Goal: Task Accomplishment & Management: Manage account settings

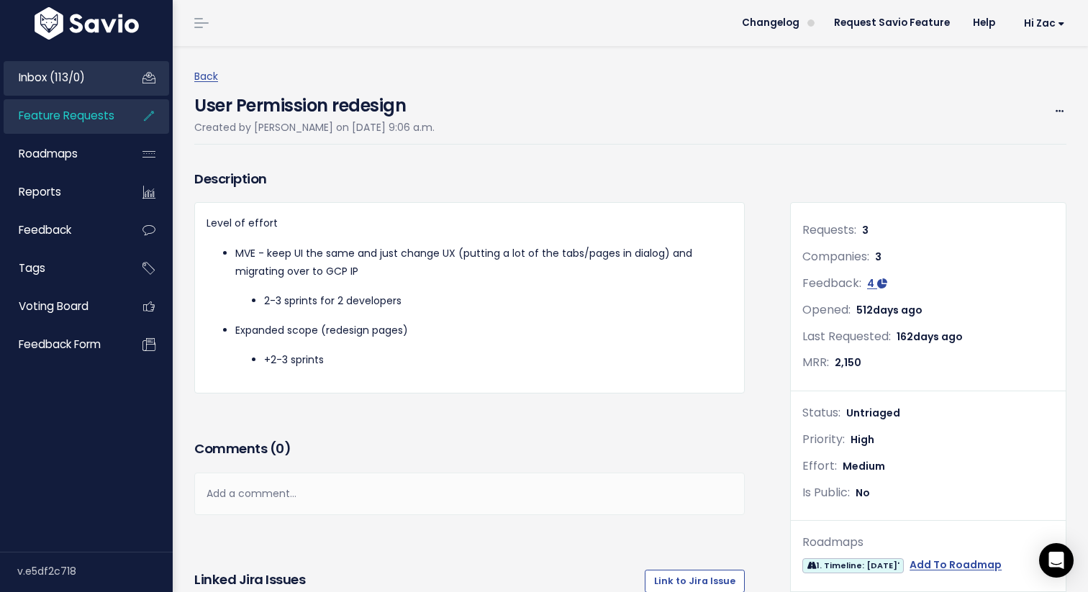
click at [81, 76] on span "Inbox (113/0)" at bounding box center [52, 77] width 66 height 15
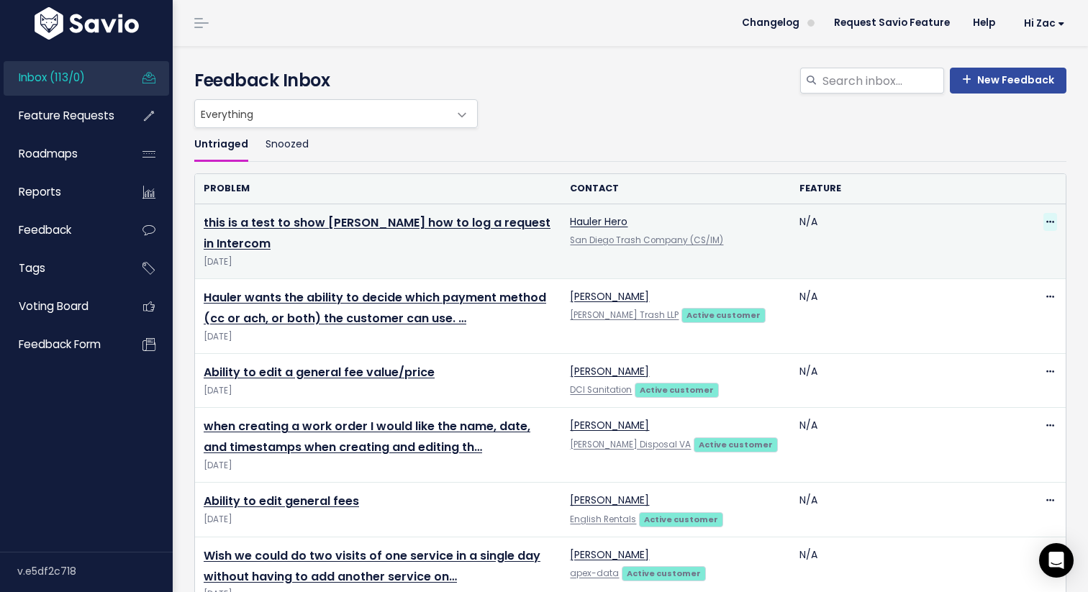
click at [1049, 213] on span at bounding box center [1050, 222] width 14 height 18
click at [968, 291] on link "Delete" at bounding box center [992, 290] width 104 height 28
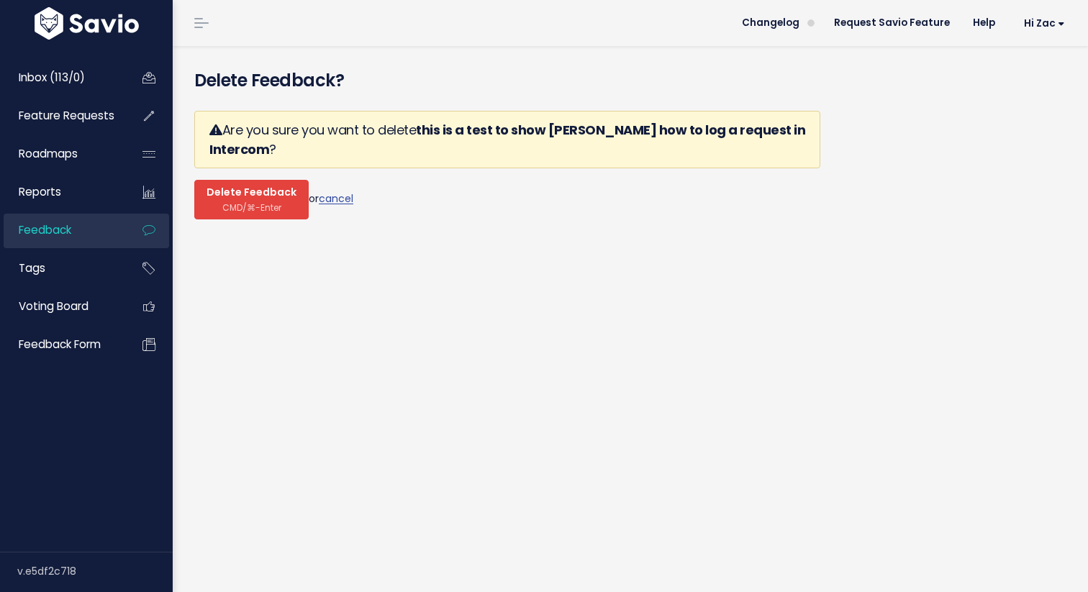
click at [237, 186] on span "Delete Feedback" at bounding box center [251, 192] width 90 height 13
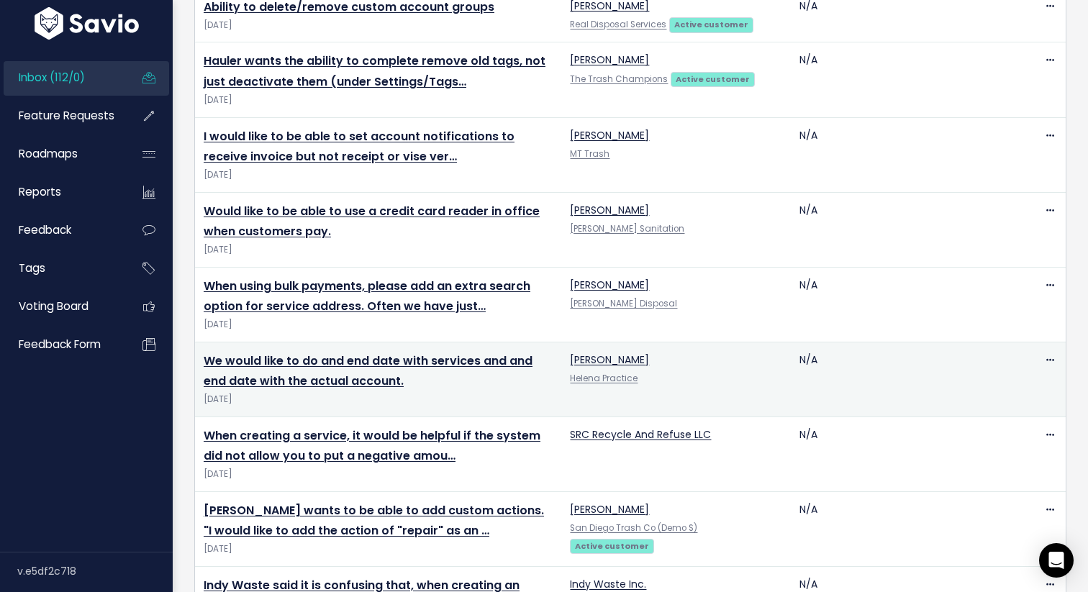
scroll to position [3170, 0]
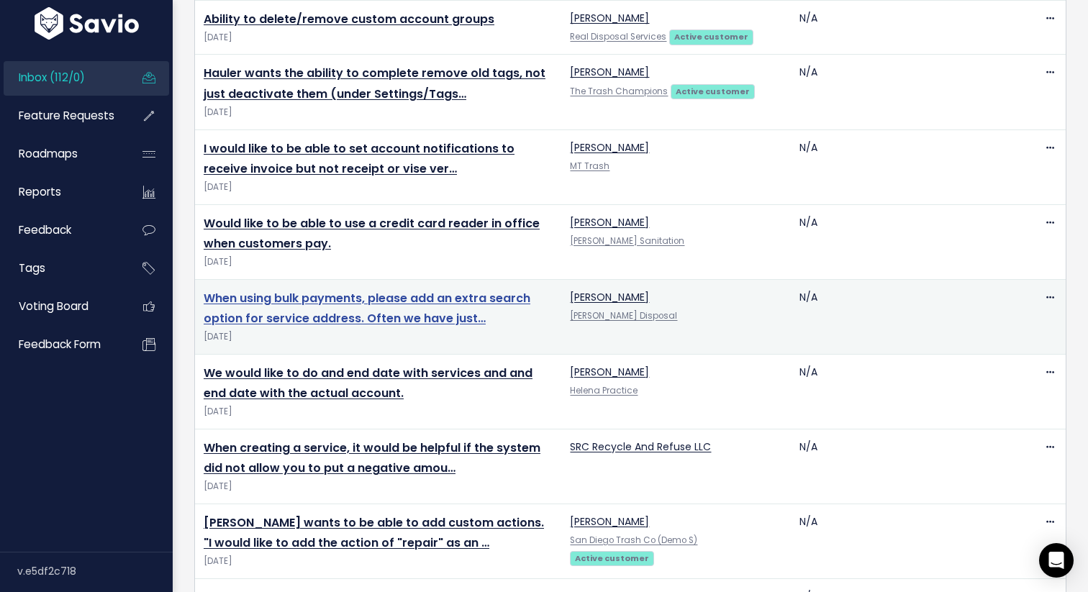
click at [373, 290] on link "When using bulk payments, please add an extra search option for service address…" at bounding box center [367, 308] width 327 height 37
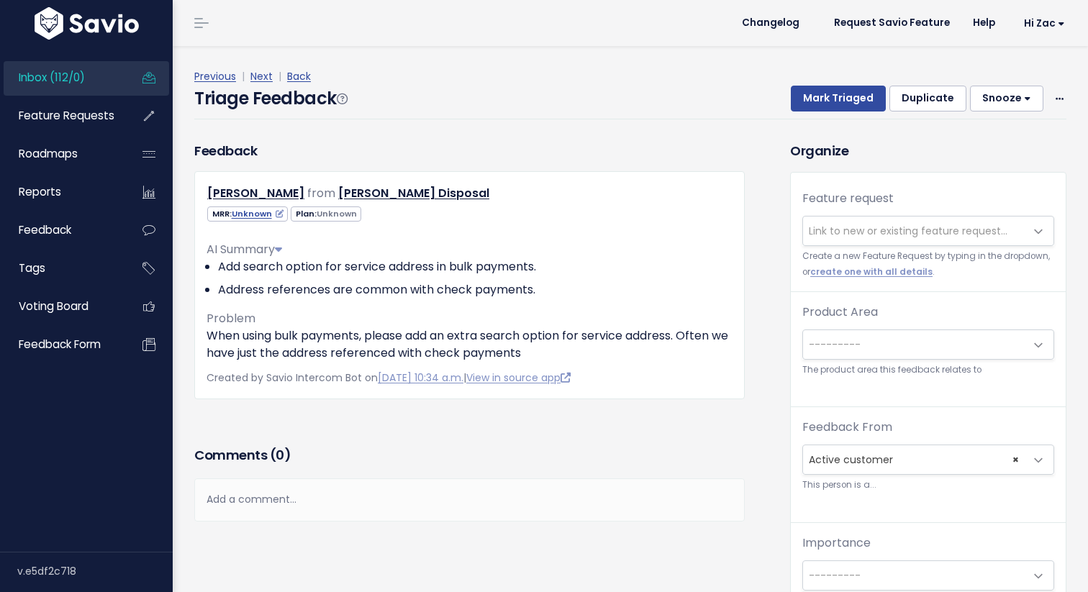
scroll to position [11, 0]
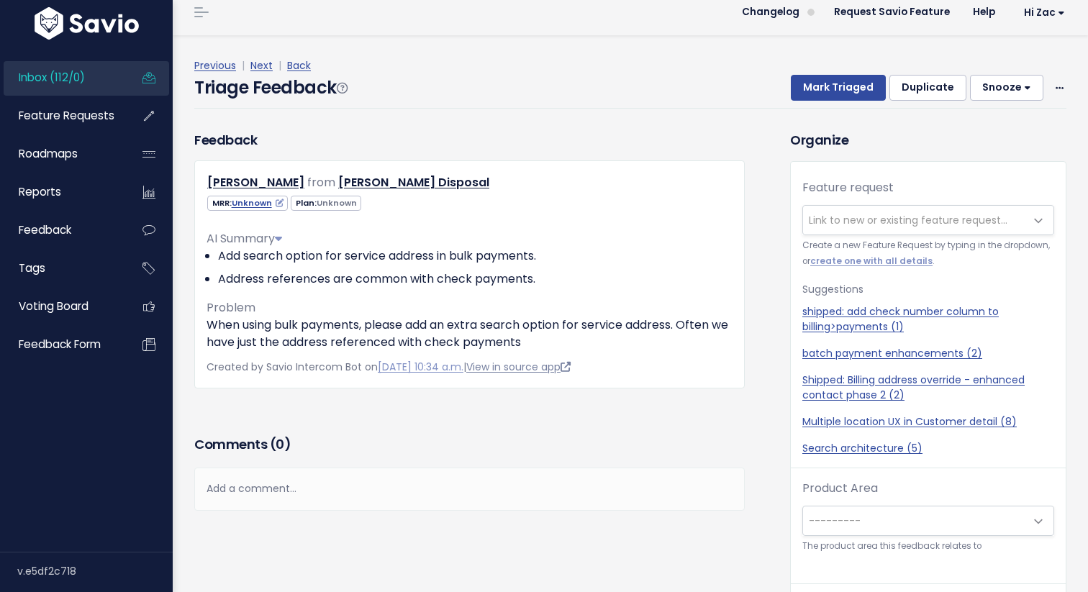
click at [529, 367] on link "View in source app" at bounding box center [518, 367] width 104 height 14
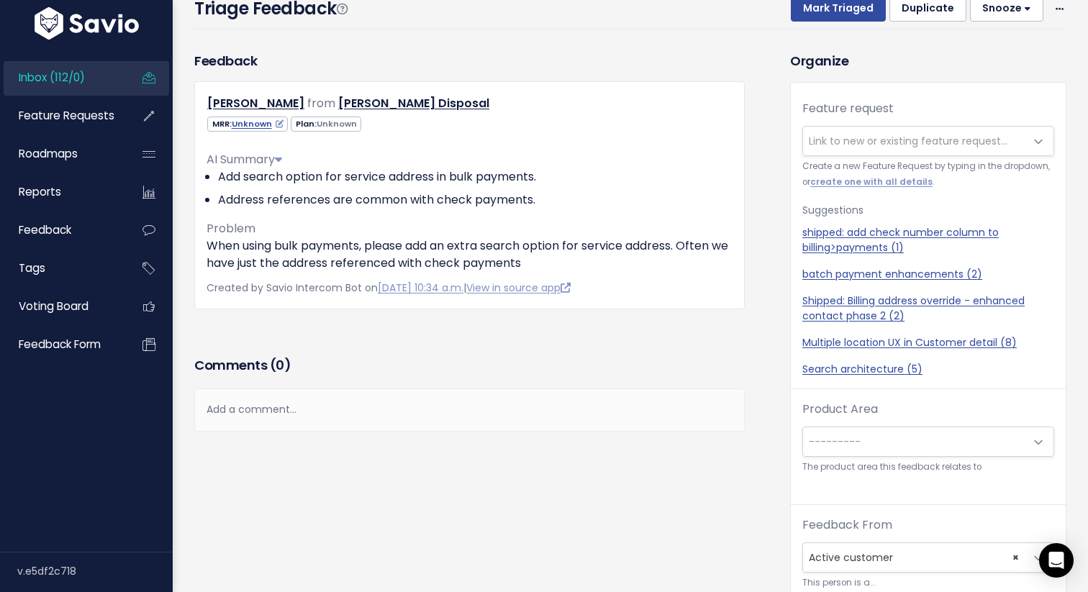
scroll to position [0, 0]
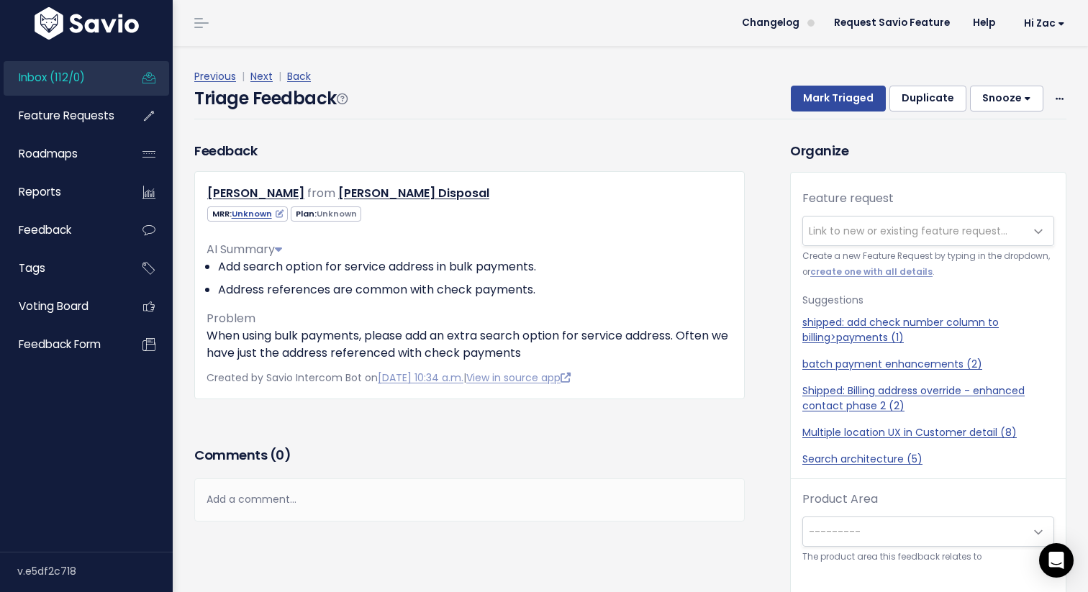
click at [102, 80] on link "Inbox (112/0)" at bounding box center [62, 77] width 116 height 33
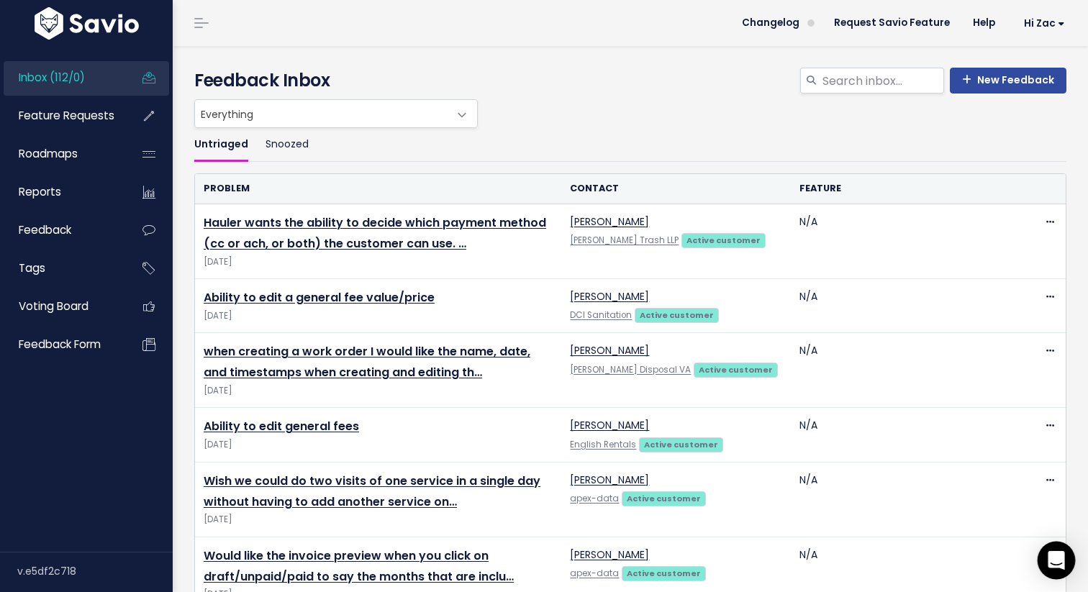
click at [1043, 556] on div "Open Intercom Messenger" at bounding box center [1056, 561] width 38 height 38
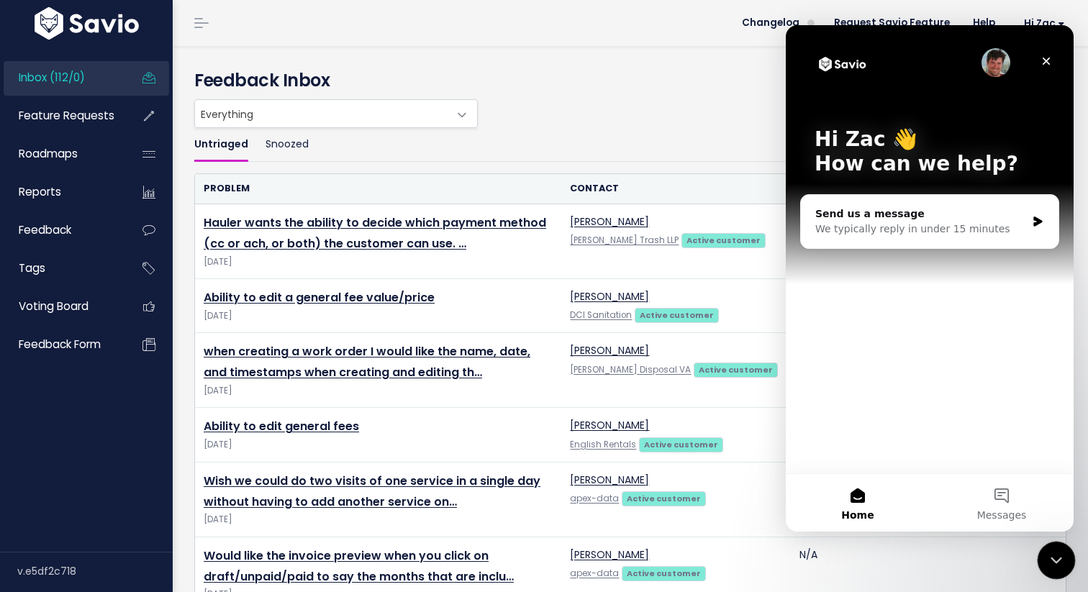
click at [1049, 554] on icon "Close Intercom Messenger" at bounding box center [1053, 558] width 17 height 17
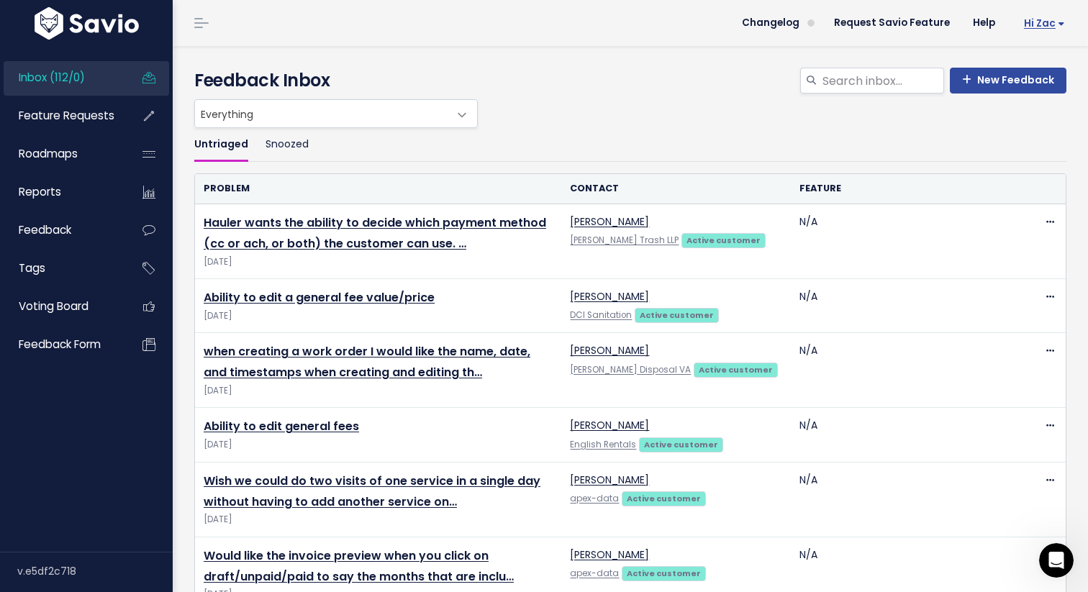
click at [1039, 24] on span "Hi Zac" at bounding box center [1044, 23] width 41 height 11
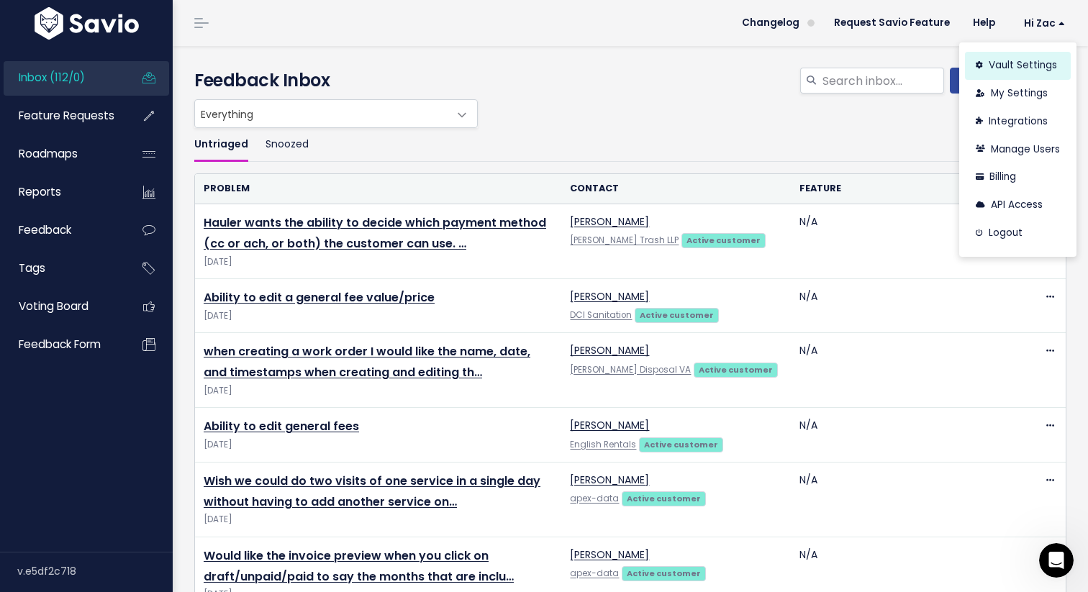
click at [1006, 70] on link "Vault Settings" at bounding box center [1018, 66] width 106 height 28
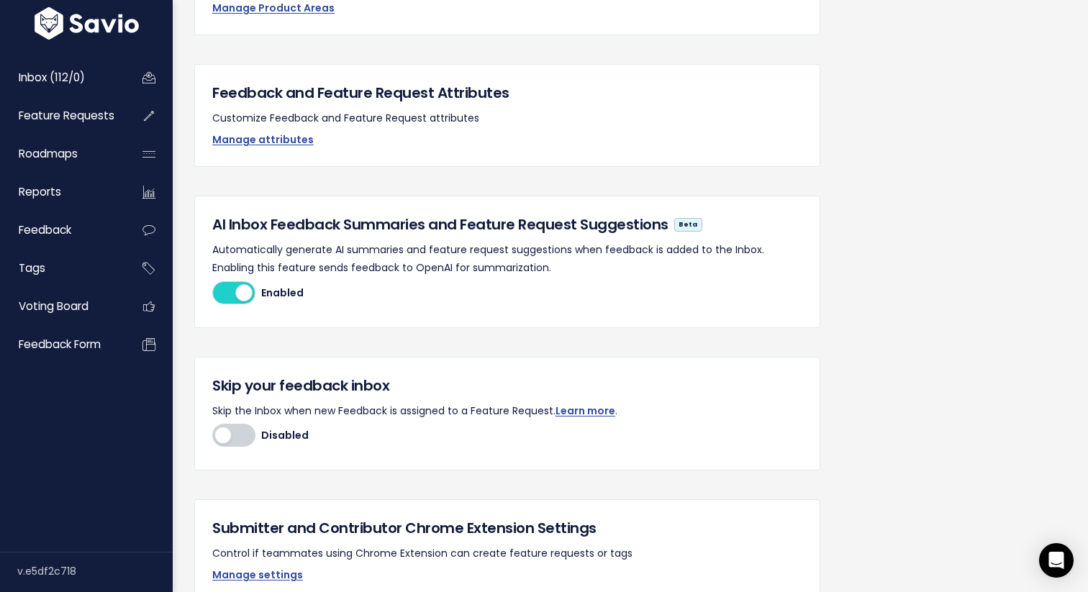
scroll to position [345, 0]
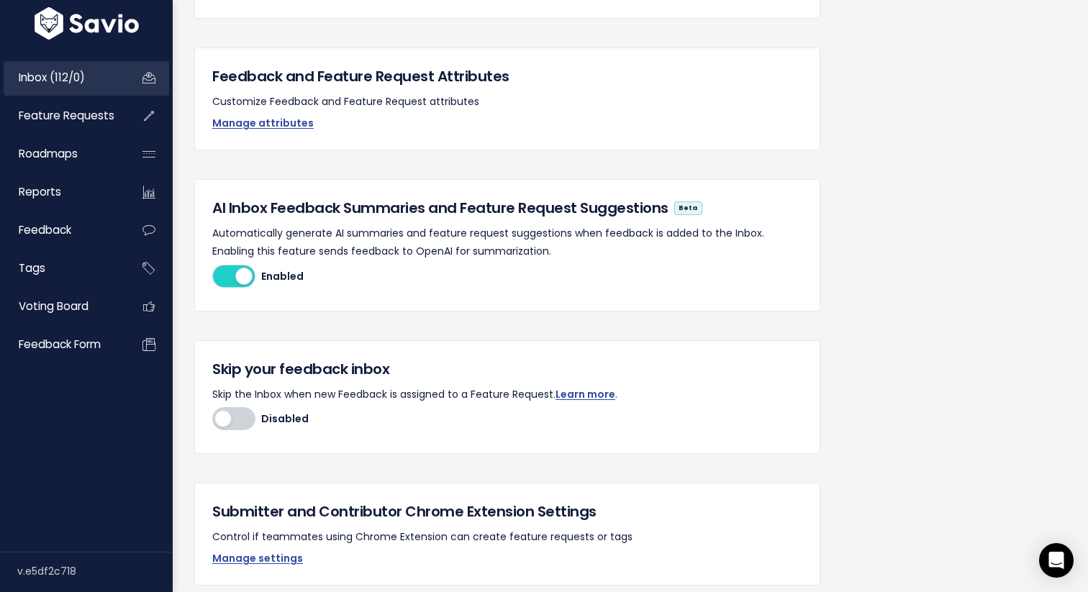
click at [77, 81] on span "Inbox (112/0)" at bounding box center [52, 77] width 66 height 15
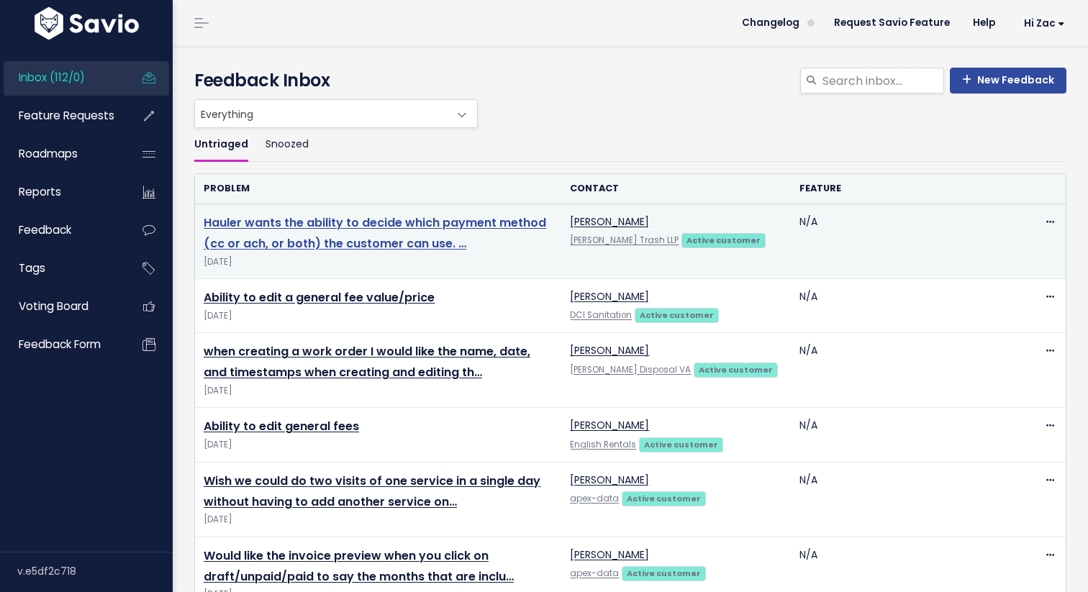
click at [283, 242] on link "Hauler wants the ability to decide which payment method (cc or ach, or both) th…" at bounding box center [375, 232] width 342 height 37
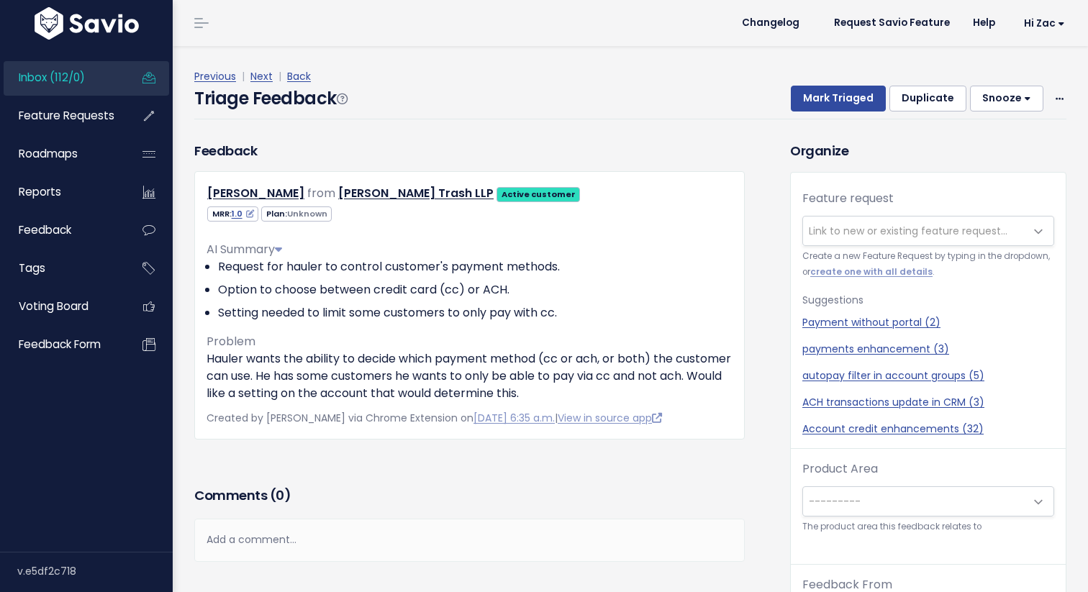
scroll to position [15, 0]
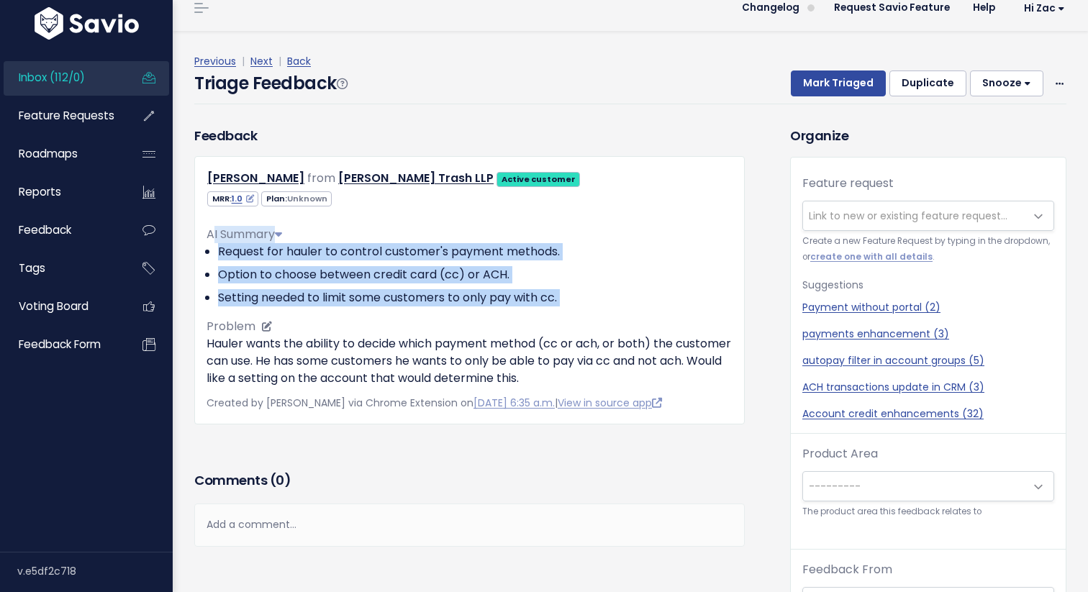
drag, startPoint x: 211, startPoint y: 237, endPoint x: 504, endPoint y: 309, distance: 302.4
click at [504, 309] on div "AI Summary Request for hauler to control customer's payment methods. Option to …" at bounding box center [469, 300] width 526 height 173
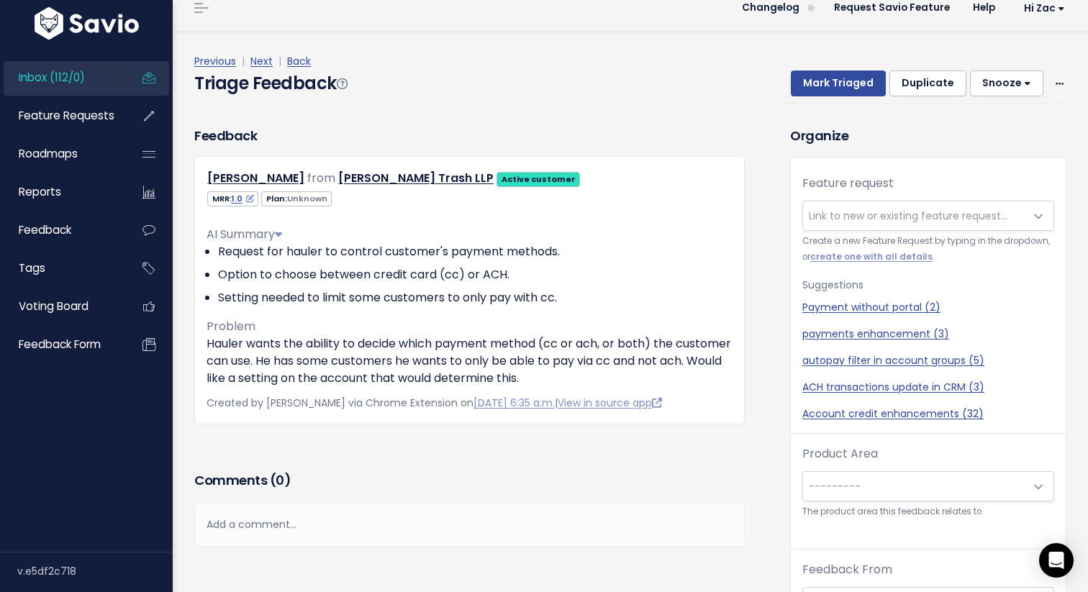
click at [440, 445] on div "Feedback Danny Crain from Trigg Trash LLP Active customer" at bounding box center [469, 297] width 572 height 342
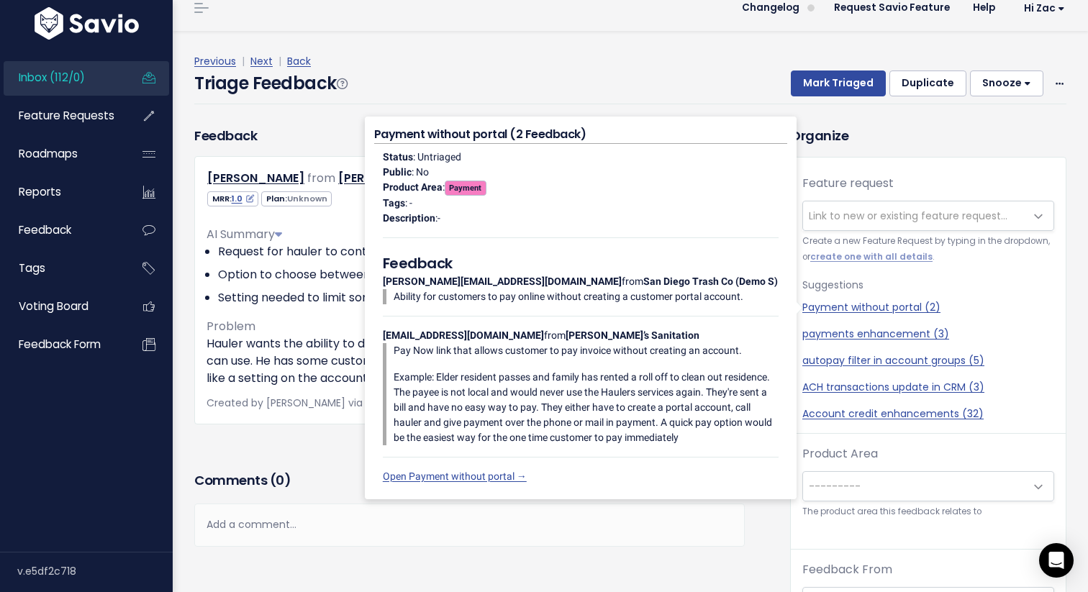
click at [246, 432] on div "Feedback Danny Crain from Trigg Trash LLP Active customer" at bounding box center [469, 297] width 572 height 342
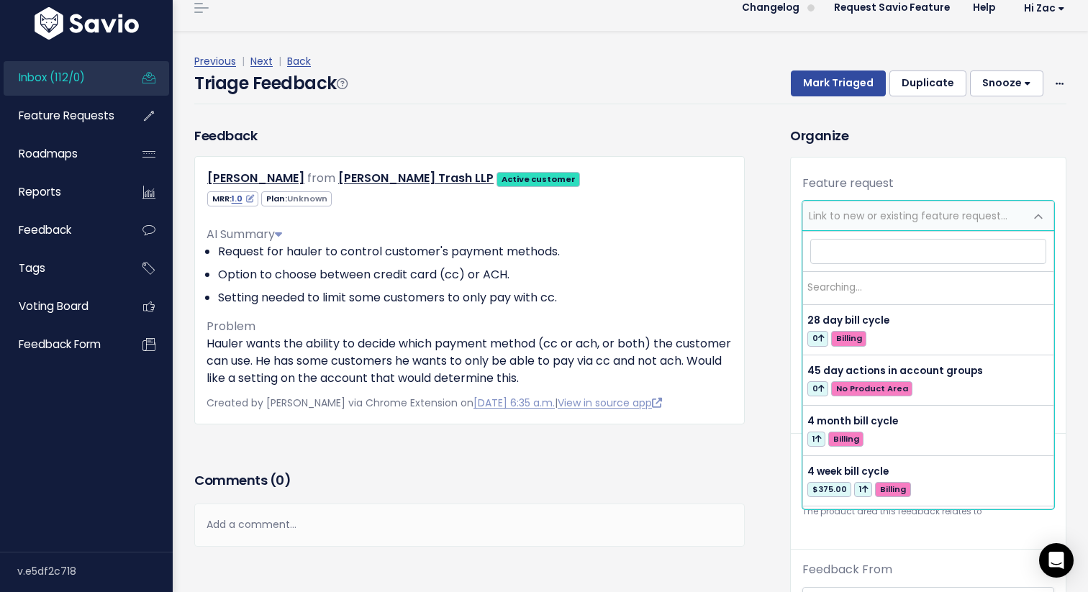
click at [913, 214] on span "Link to new or existing feature request..." at bounding box center [908, 216] width 199 height 14
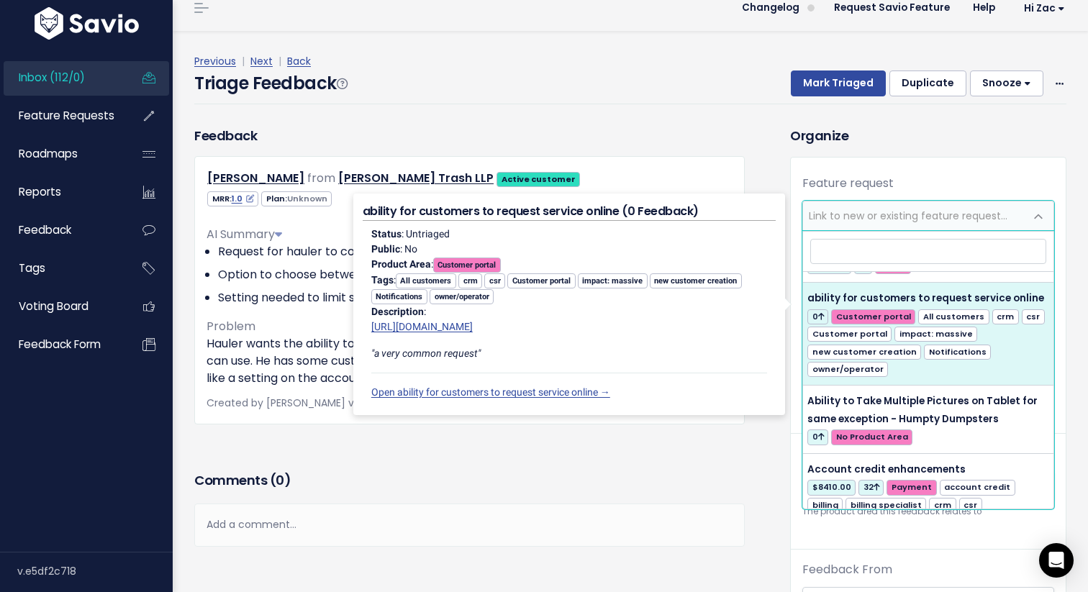
scroll to position [192, 0]
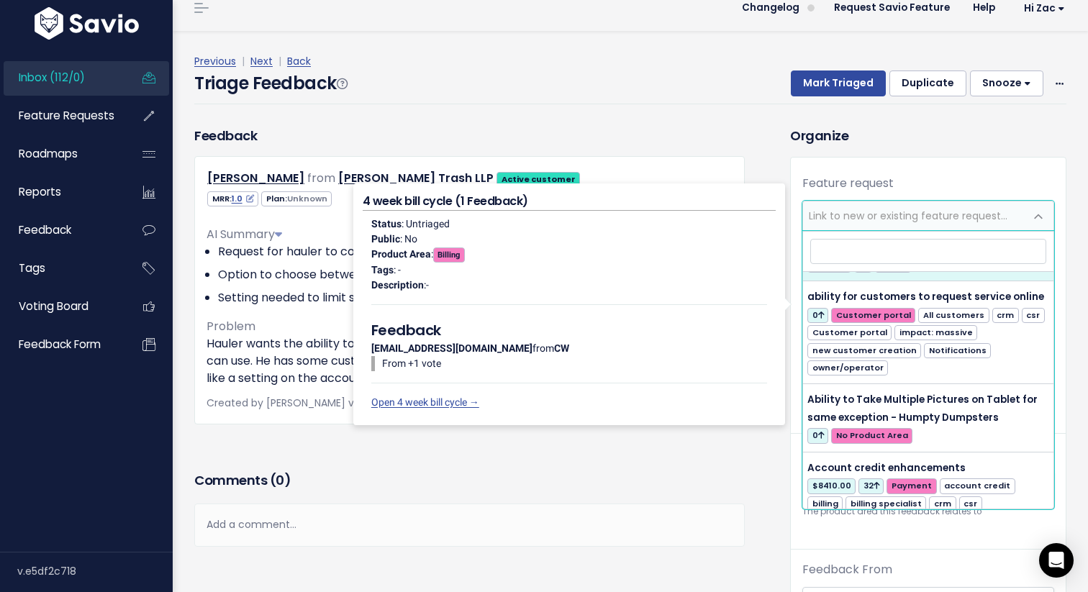
click at [768, 154] on div "Feedback Danny Crain from Trigg Trash LLP Active customer" at bounding box center [481, 546] width 596 height 840
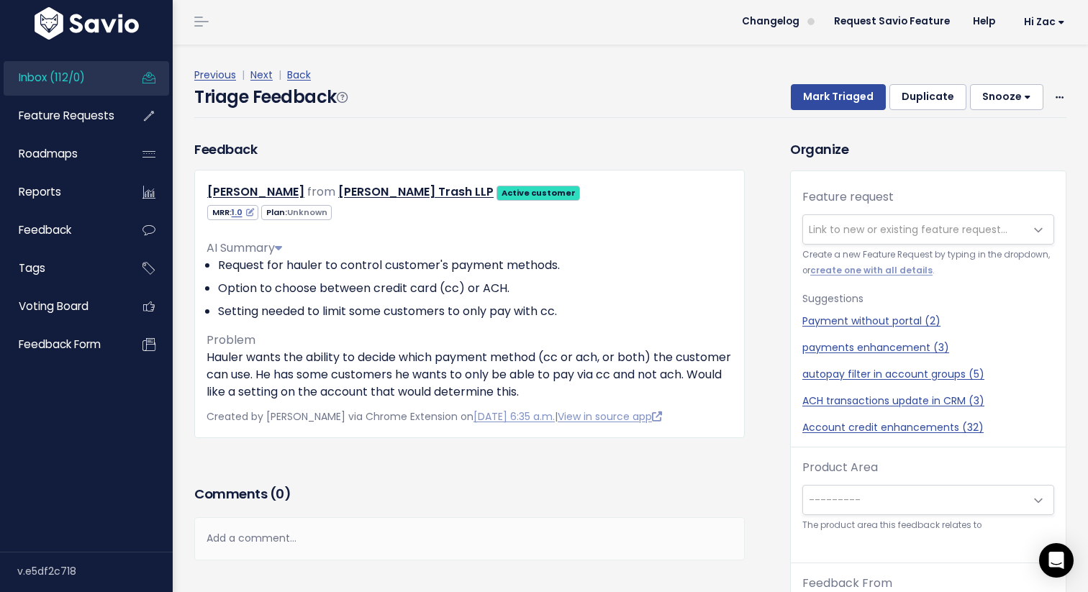
scroll to position [2, 0]
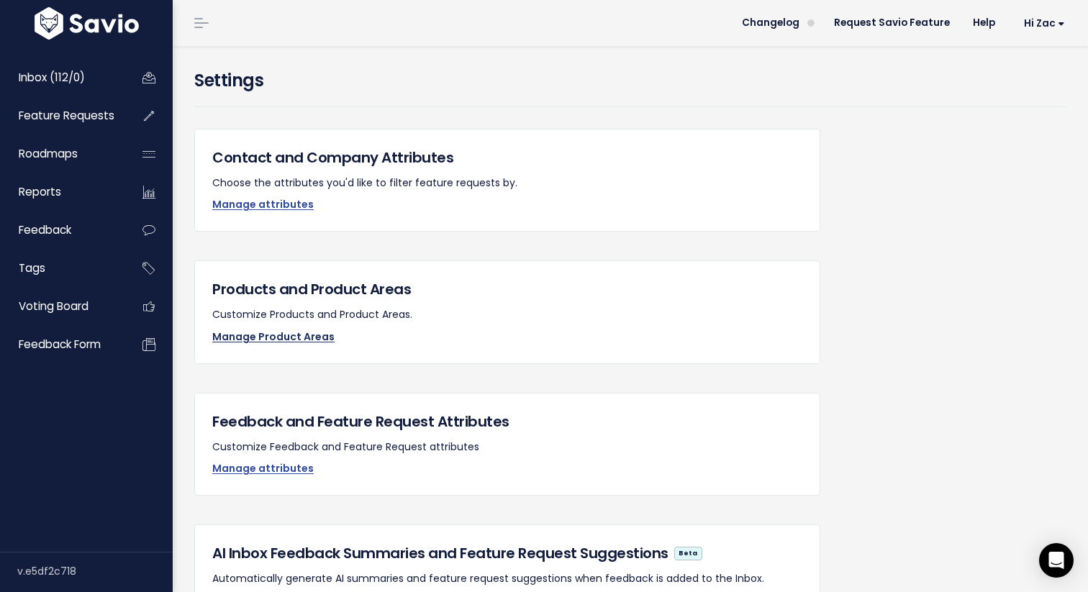
click at [274, 337] on link "Manage Product Areas" at bounding box center [273, 336] width 122 height 14
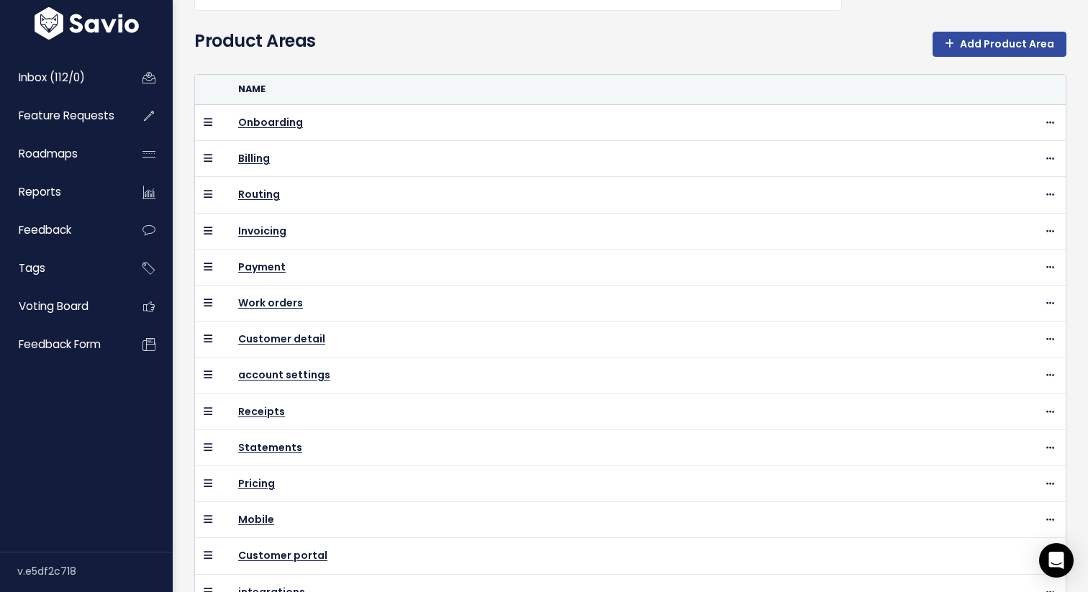
scroll to position [304, 0]
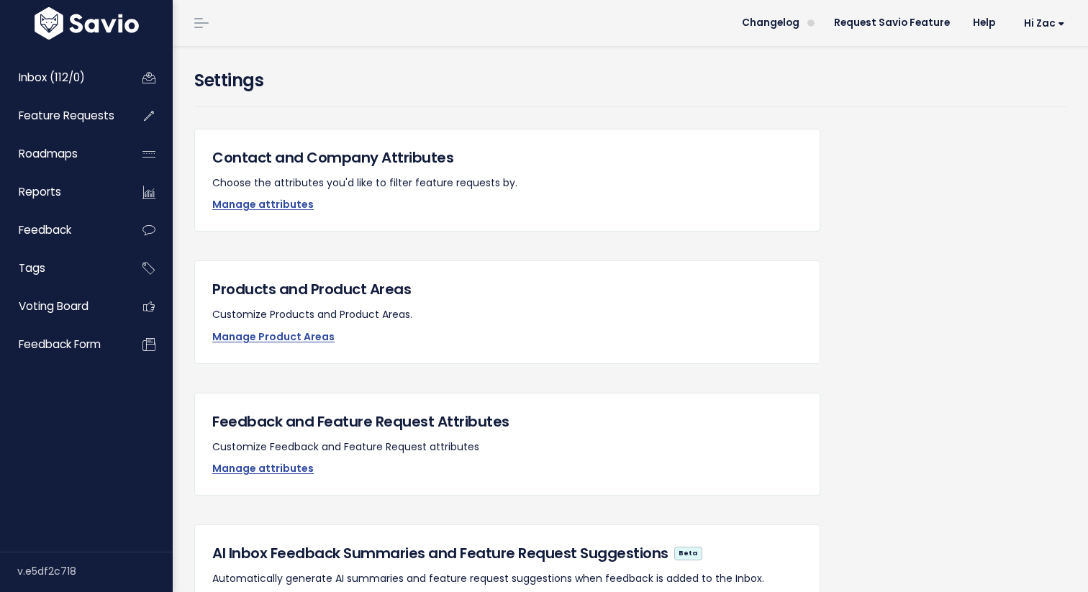
scroll to position [11, 0]
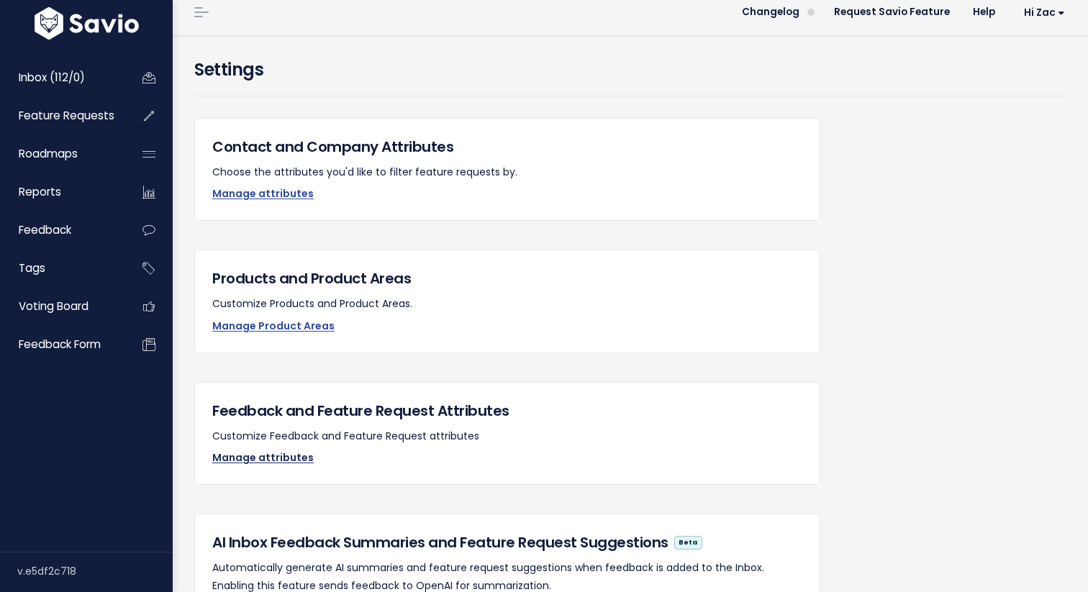
click at [276, 463] on link "Manage attributes" at bounding box center [262, 457] width 101 height 14
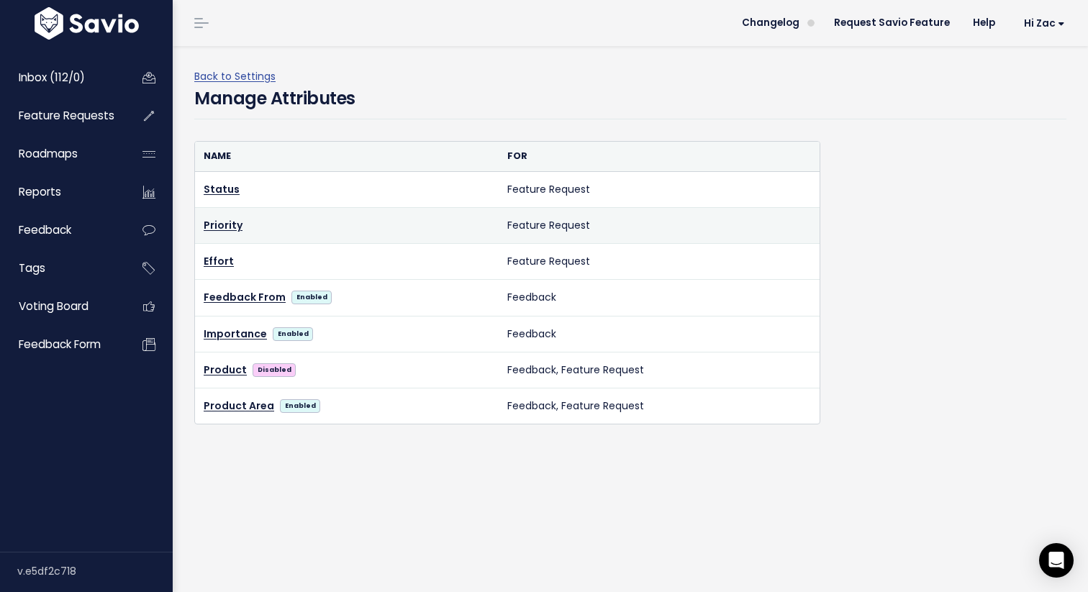
click at [221, 216] on td "Priority" at bounding box center [347, 226] width 304 height 36
click at [224, 223] on link "Priority" at bounding box center [223, 225] width 39 height 14
click at [220, 229] on link "Priority" at bounding box center [223, 225] width 39 height 14
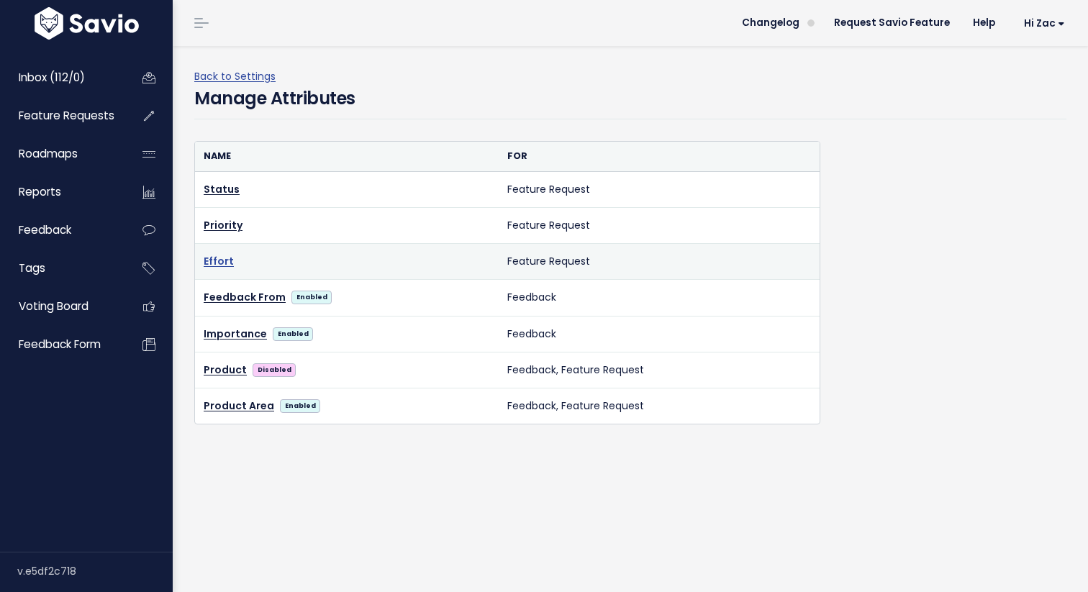
click at [211, 262] on link "Effort" at bounding box center [219, 261] width 30 height 14
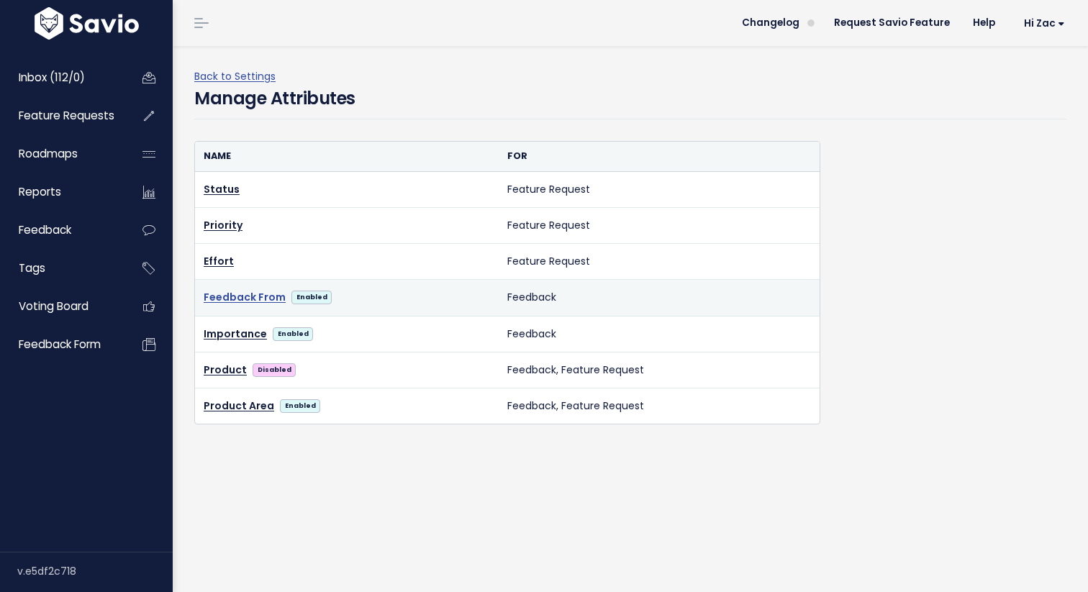
click at [237, 297] on link "Feedback From" at bounding box center [245, 297] width 82 height 18
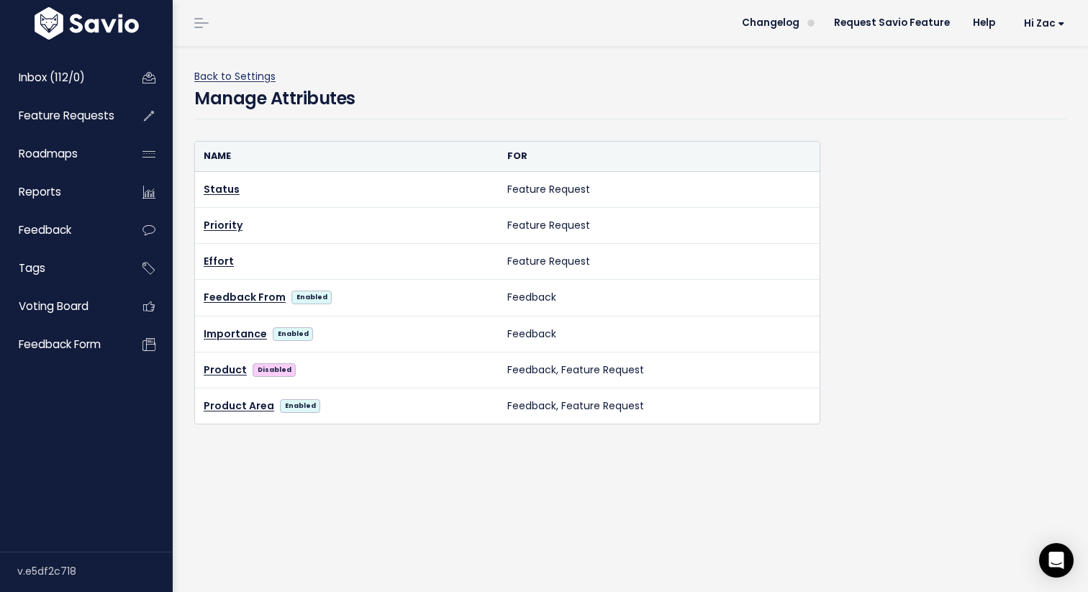
click at [249, 77] on link "Back to Settings" at bounding box center [234, 76] width 81 height 14
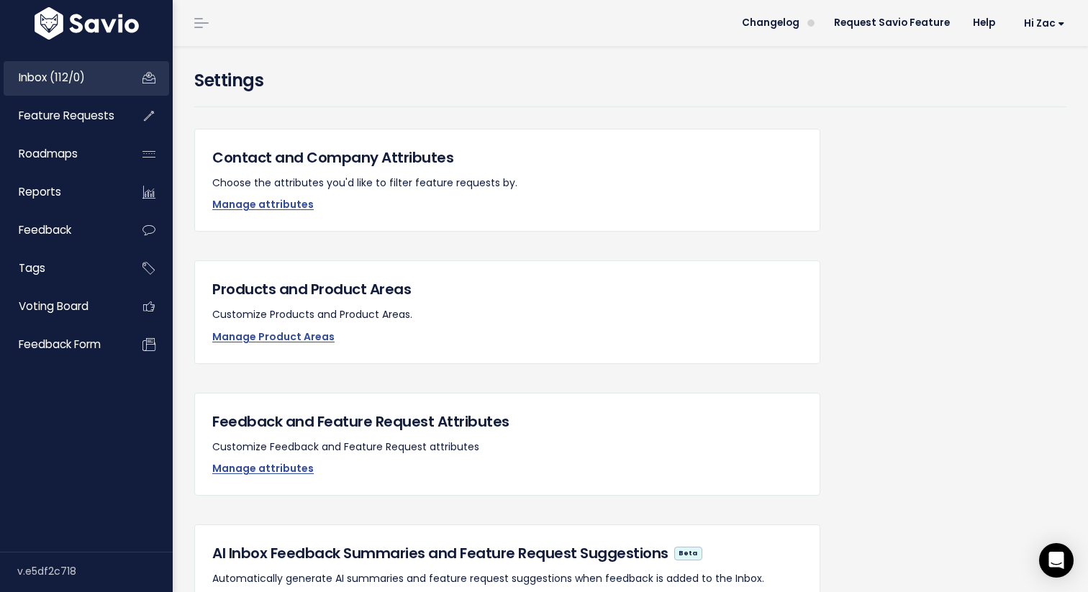
click at [79, 88] on link "Inbox (112/0)" at bounding box center [62, 77] width 116 height 33
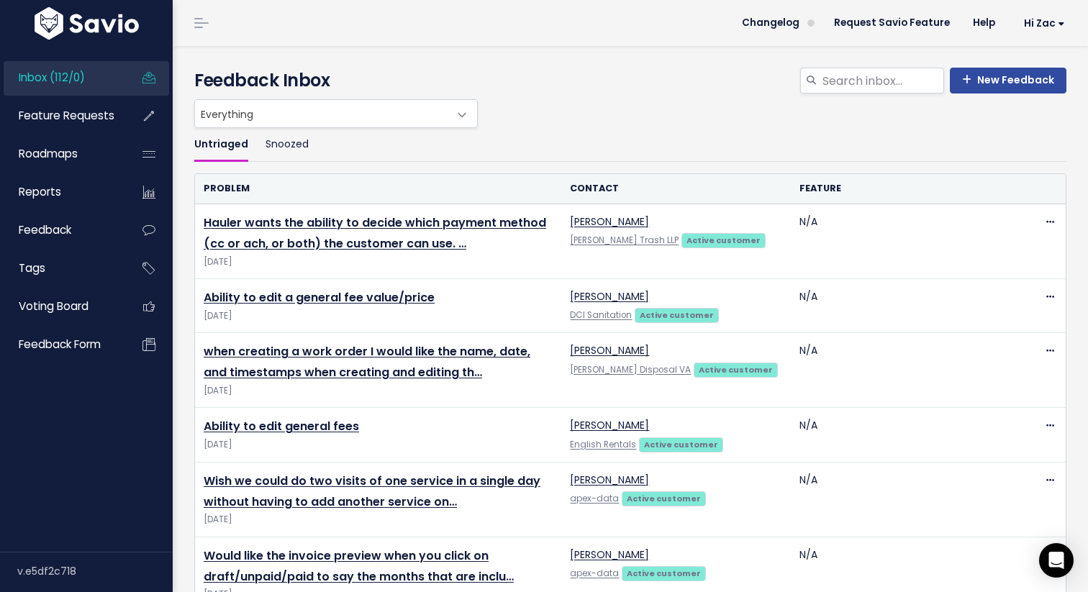
click at [414, 108] on span "Everything" at bounding box center [321, 113] width 253 height 27
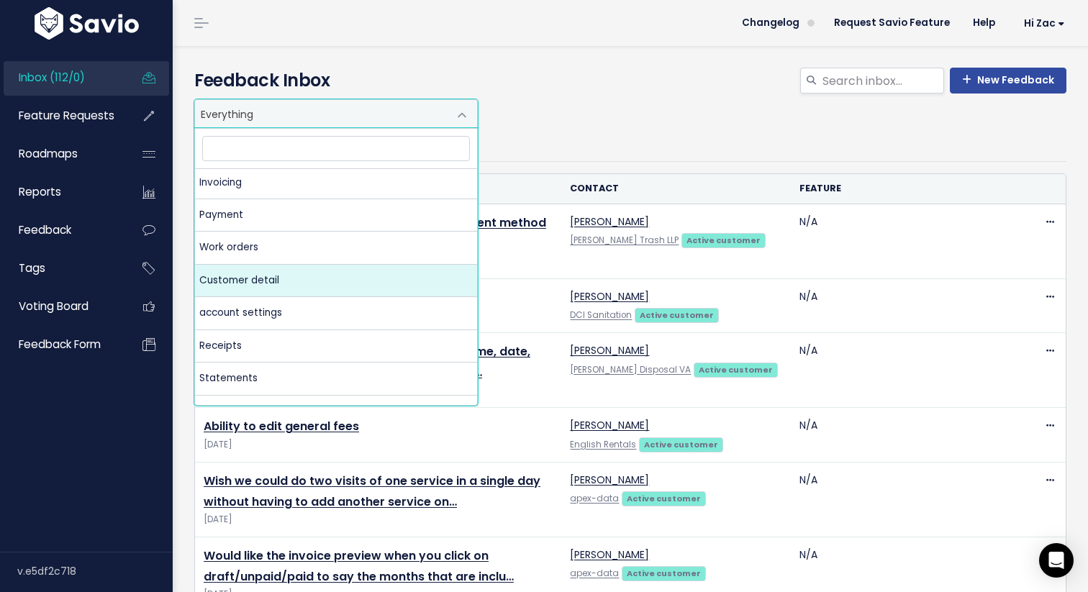
scroll to position [168, 0]
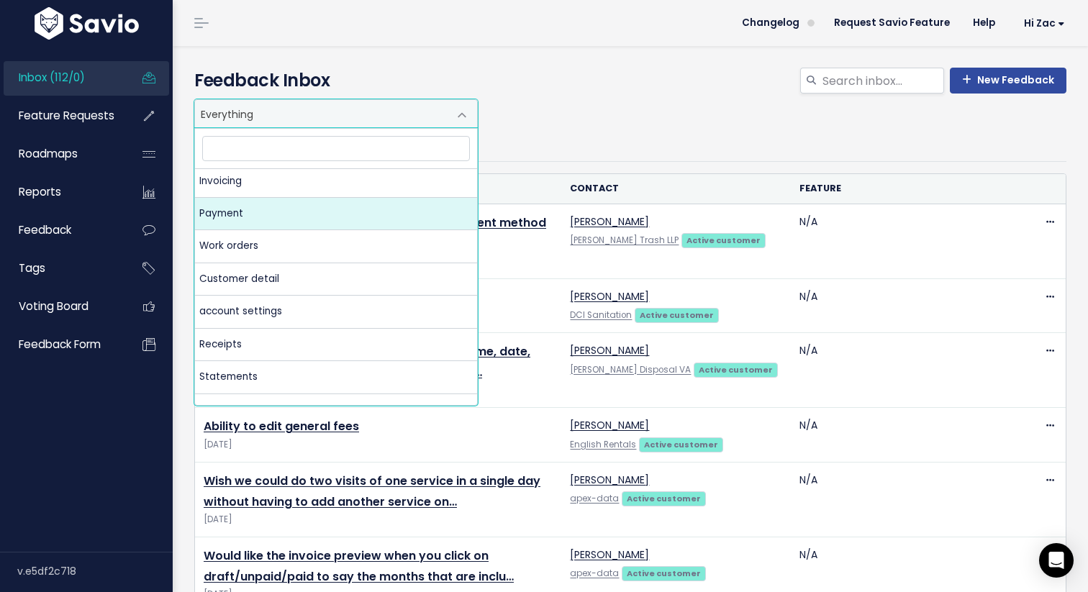
select select "MAIN:PAYMENT"
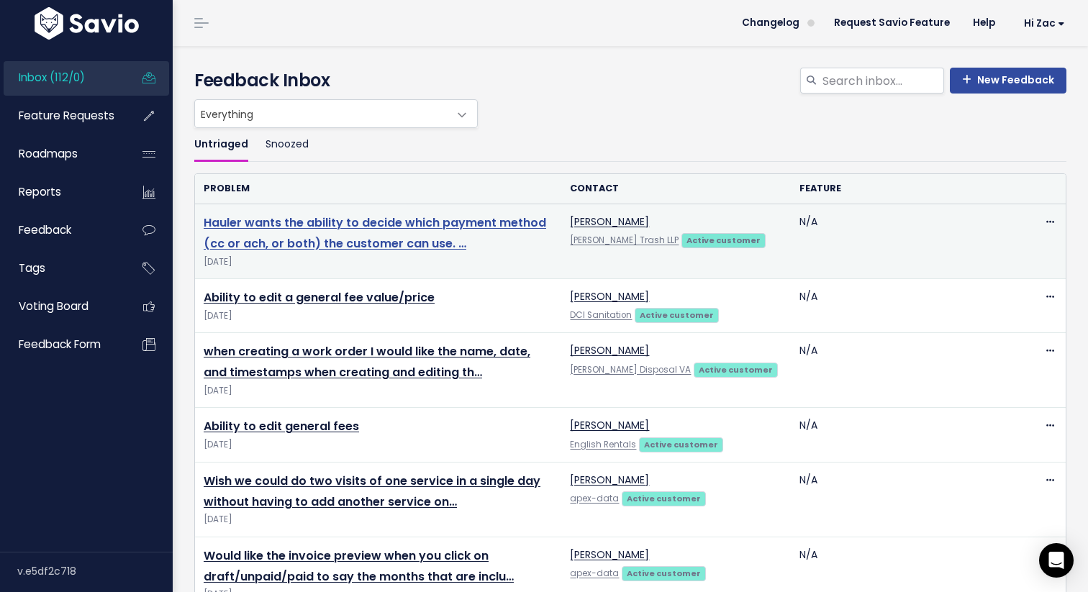
click at [358, 229] on link "Hauler wants the ability to decide which payment method (cc or ach, or both) th…" at bounding box center [375, 232] width 342 height 37
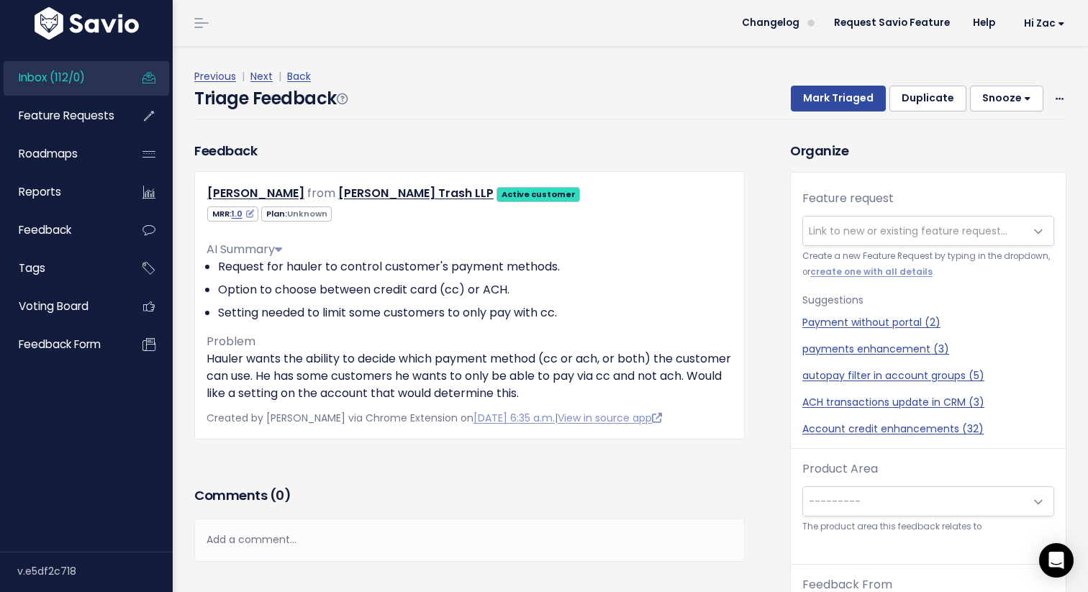
click at [99, 70] on link "Inbox (112/0)" at bounding box center [62, 77] width 116 height 33
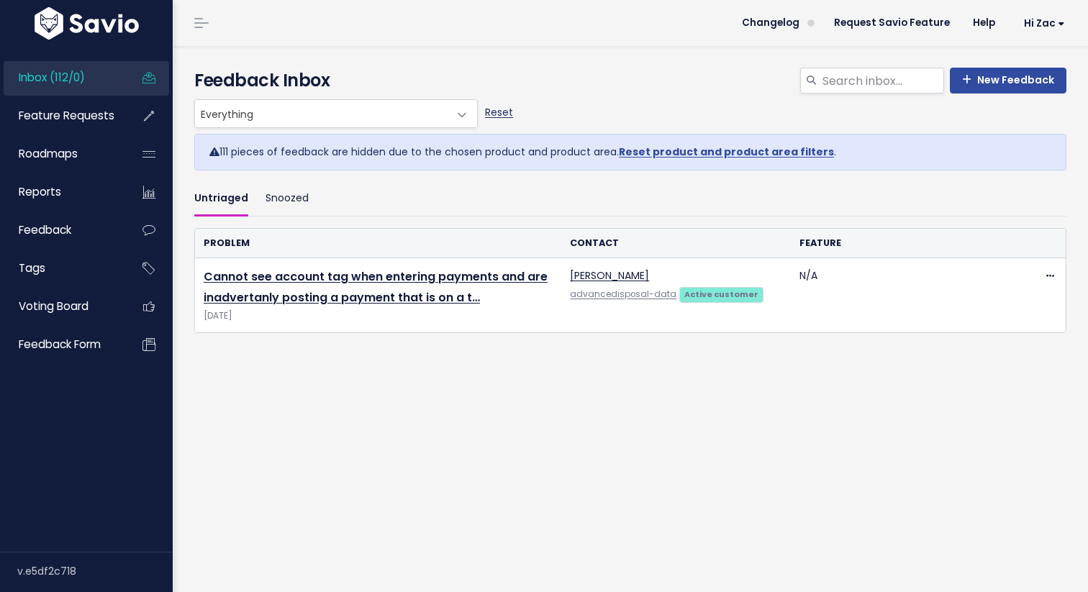
click at [501, 117] on link "Reset" at bounding box center [499, 112] width 28 height 14
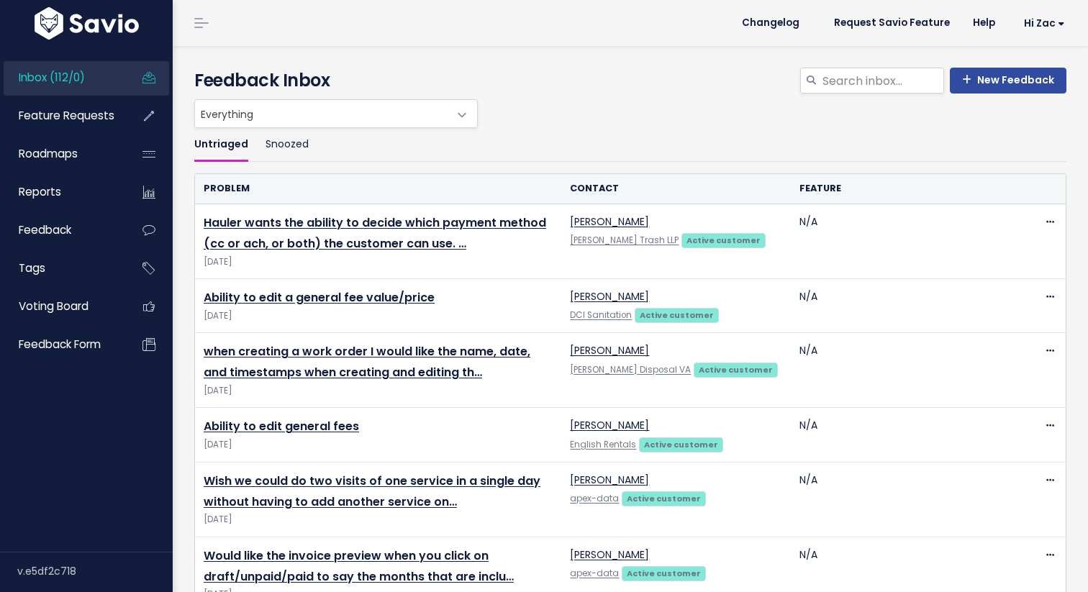
click at [501, 111] on div "Everything No Product Area Onboarding Billing Routing Invoicing Payment Work or…" at bounding box center [627, 113] width 872 height 29
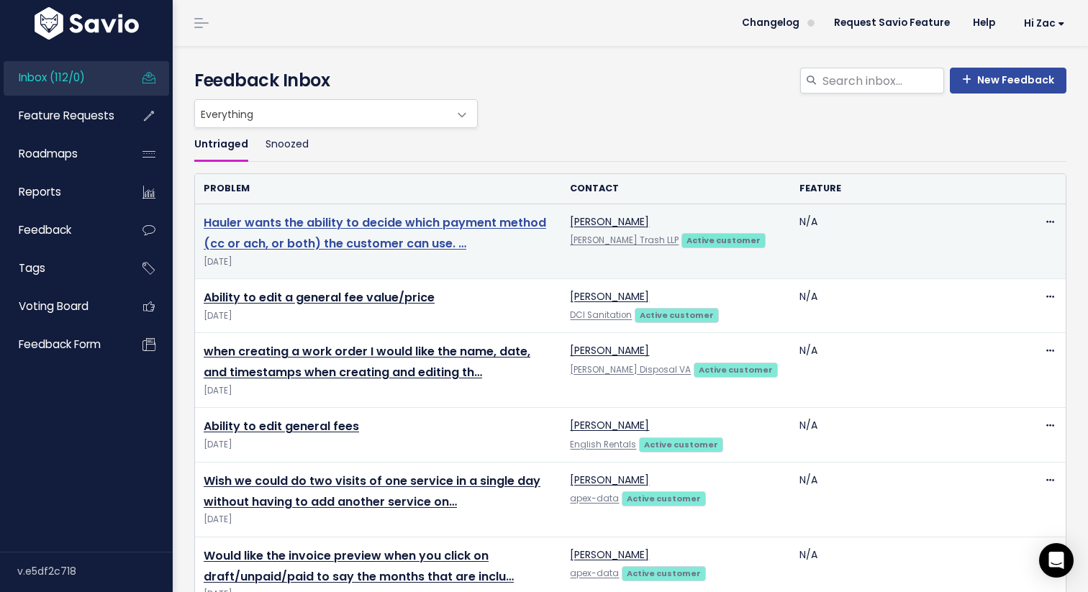
click at [314, 242] on link "Hauler wants the ability to decide which payment method (cc or ach, or both) th…" at bounding box center [375, 232] width 342 height 37
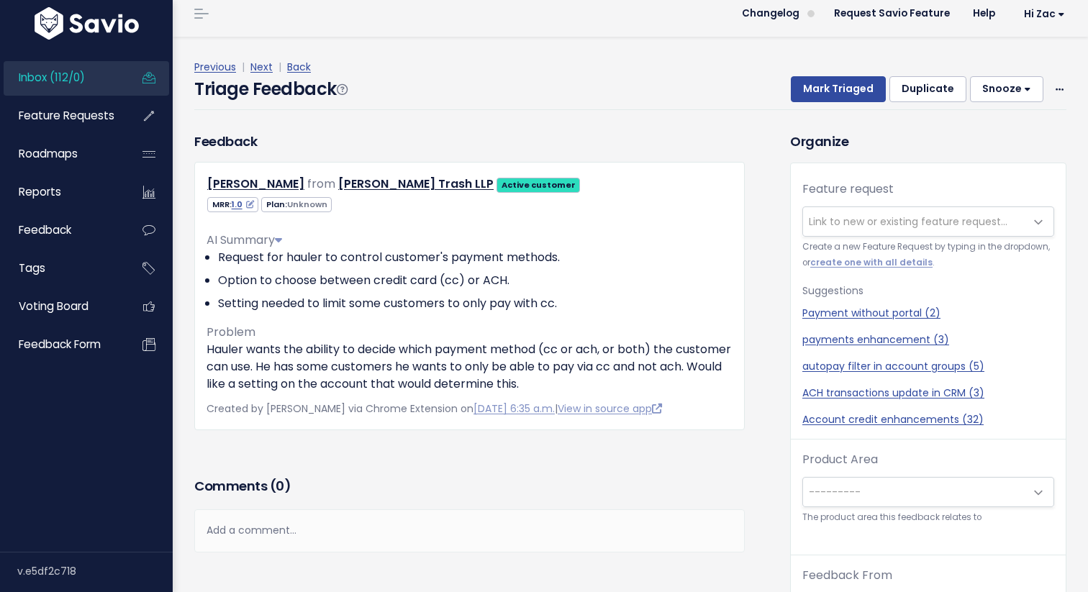
scroll to position [8, 0]
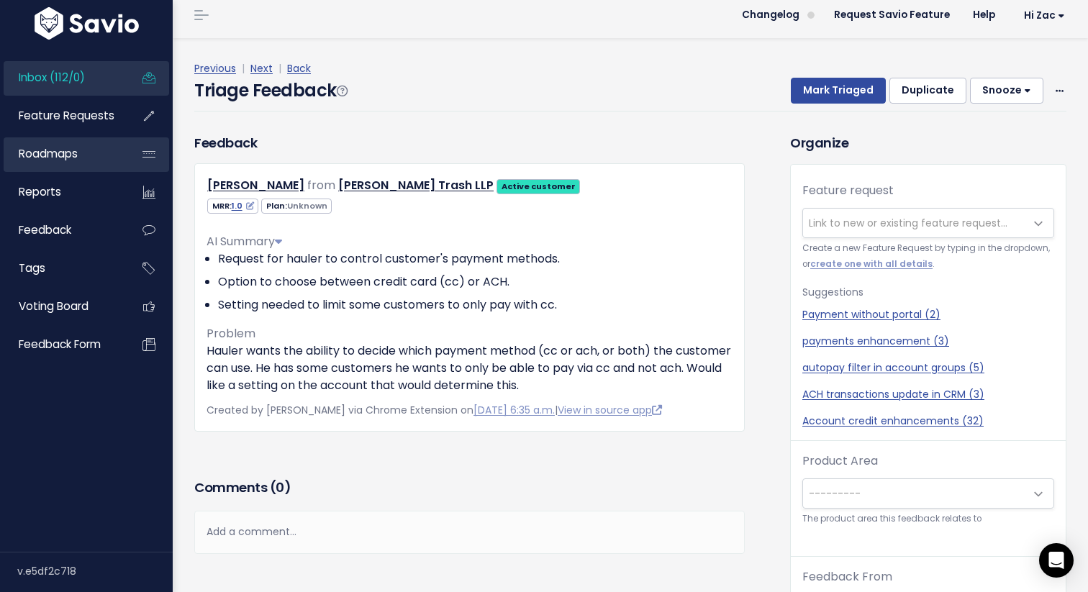
click at [81, 162] on link "Roadmaps" at bounding box center [62, 153] width 116 height 33
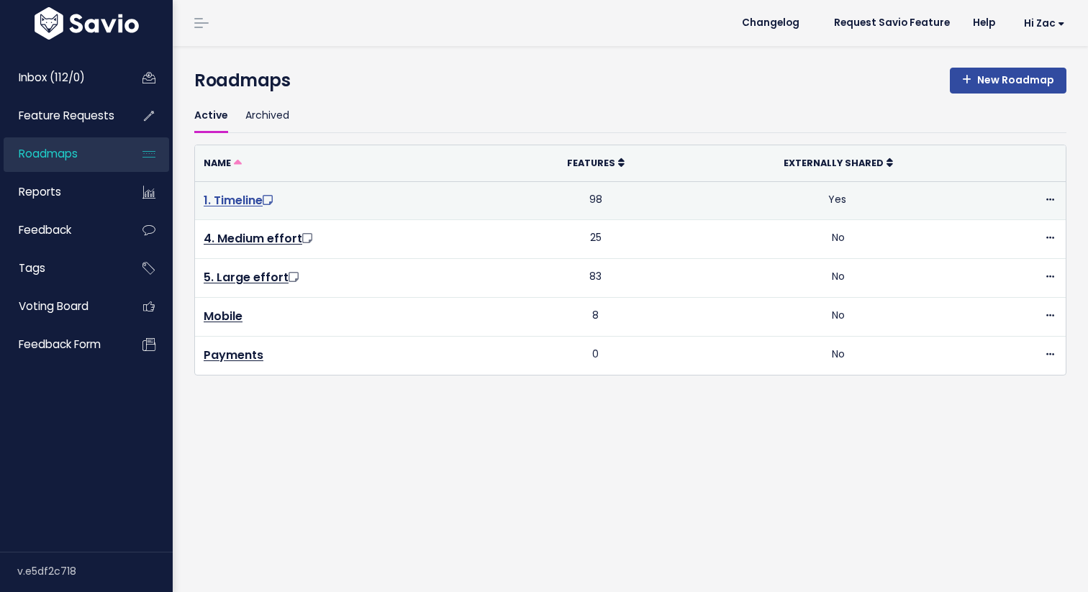
click at [252, 195] on link "1. Timeline" at bounding box center [240, 200] width 72 height 17
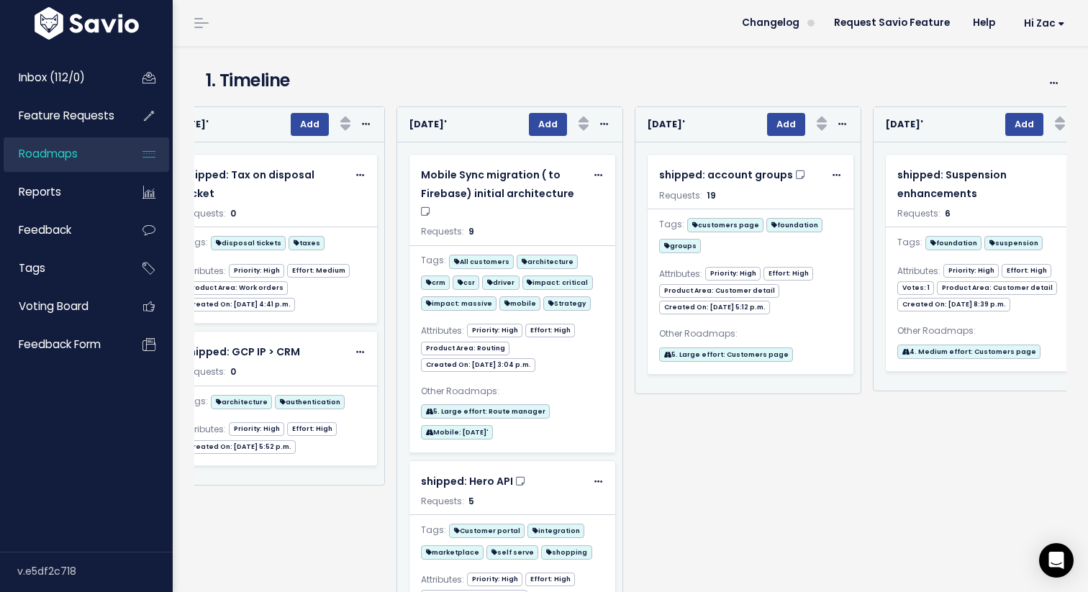
click at [780, 68] on h4 "1. Timeline" at bounding box center [599, 81] width 787 height 26
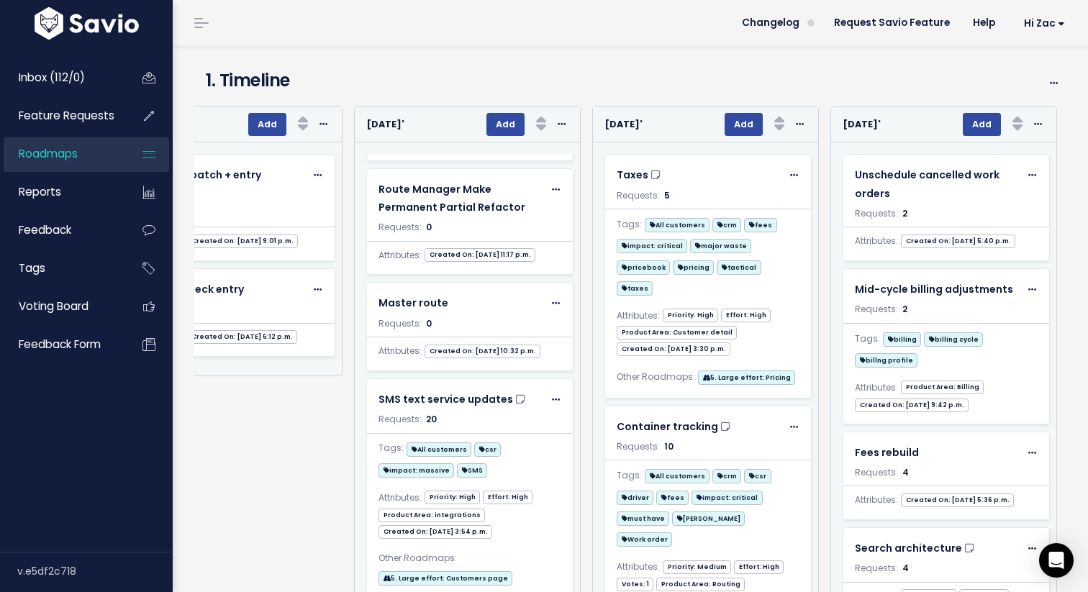
scroll to position [68, 0]
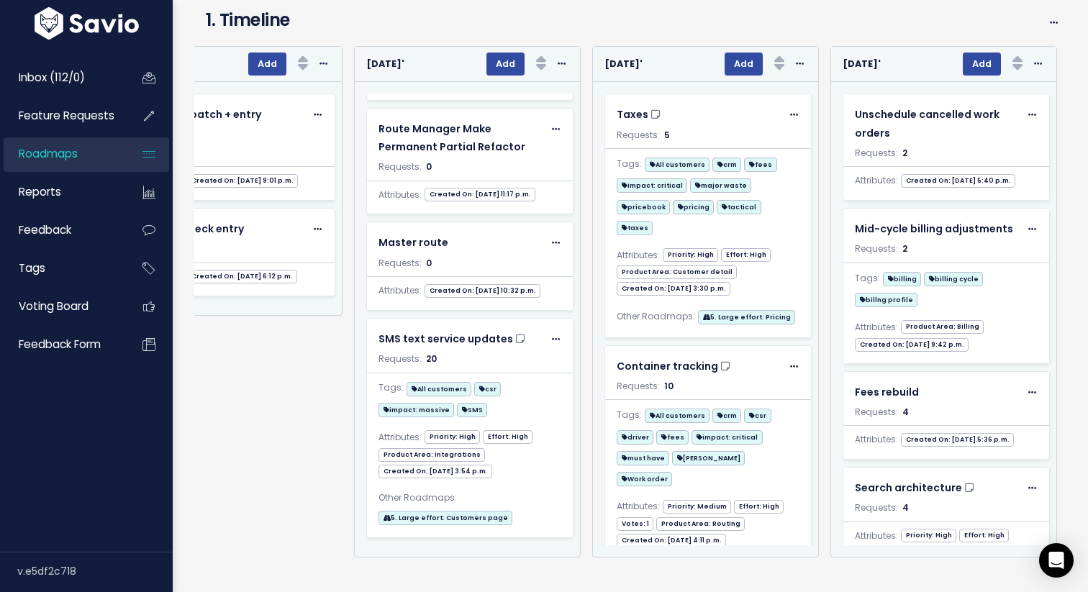
drag, startPoint x: 68, startPoint y: 118, endPoint x: 735, endPoint y: 0, distance: 677.9
click at [0, 0] on div "Inbox (112/0) Feature Requests Roadmaps Reports" at bounding box center [86, 296] width 173 height 592
click at [765, 19] on h4 "1. Timeline" at bounding box center [599, 20] width 787 height 26
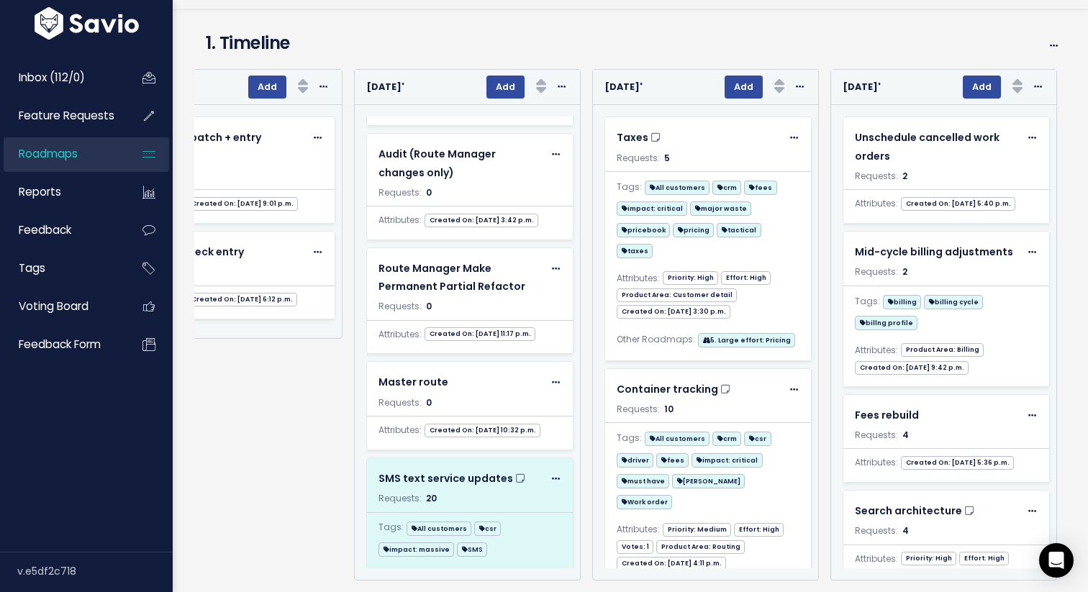
scroll to position [727, 0]
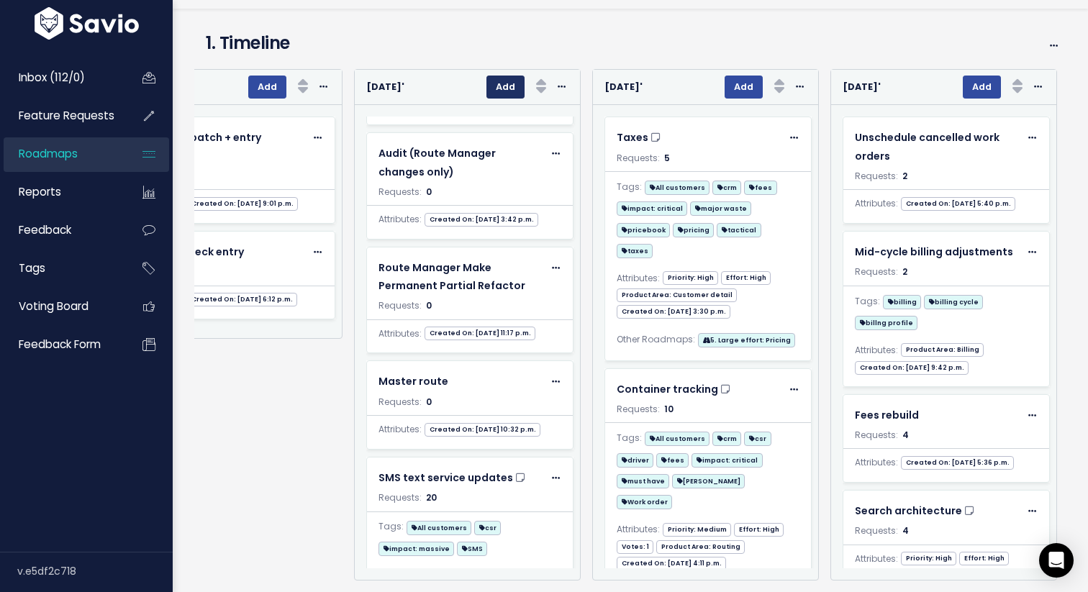
click at [492, 86] on button "Add" at bounding box center [505, 87] width 38 height 23
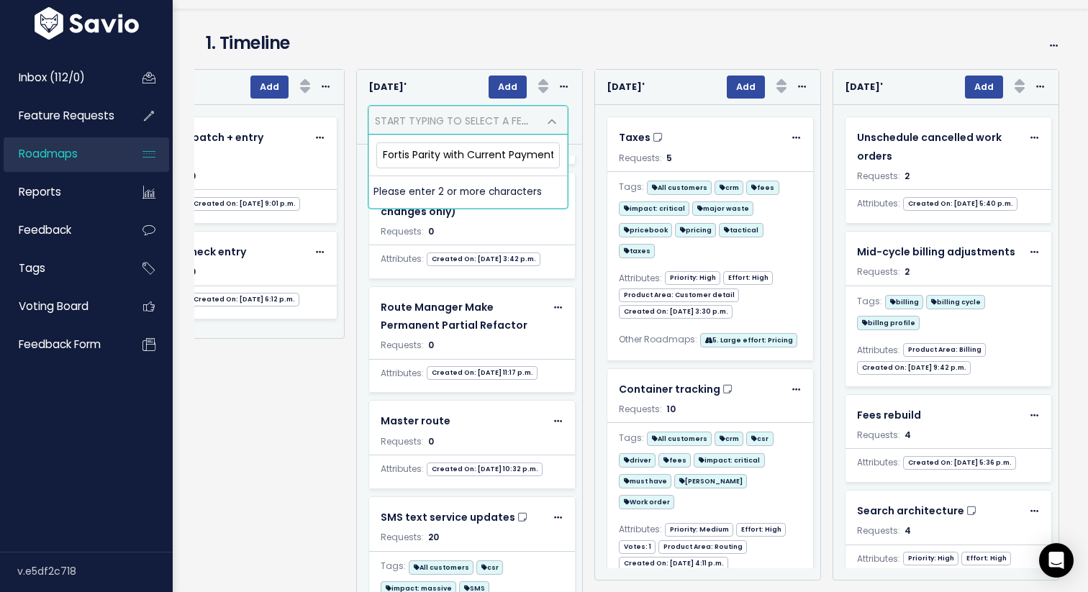
scroll to position [0, 48]
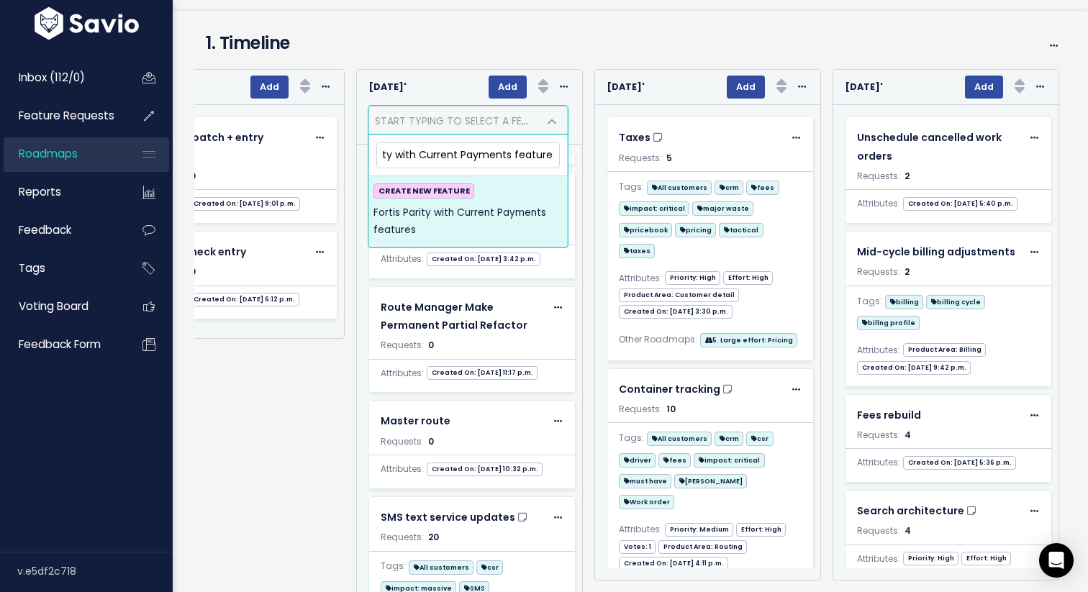
type input "Fortis Parity with Current Payments features"
select select
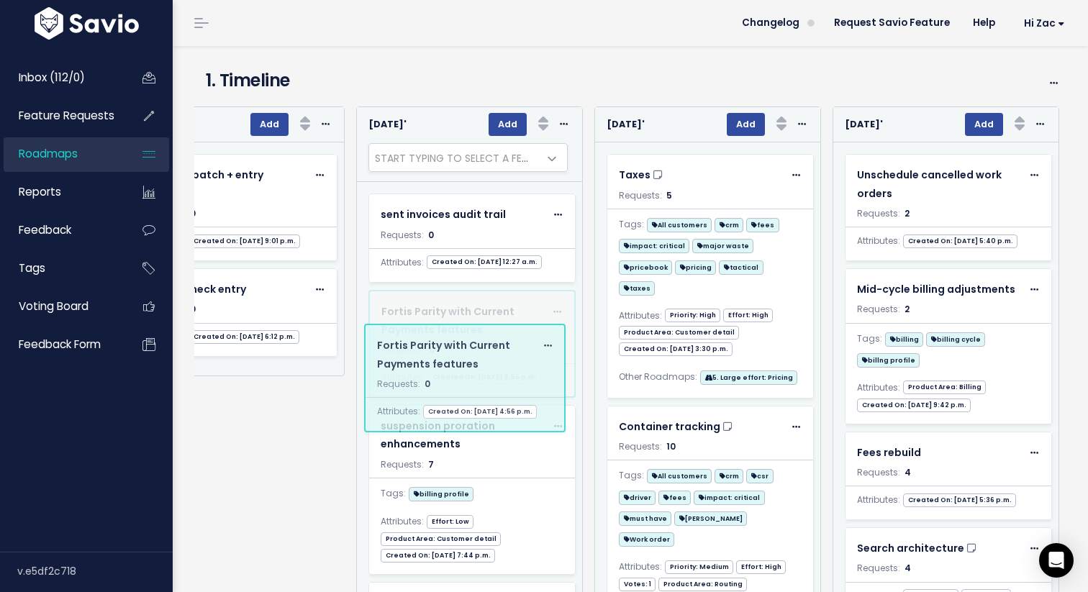
drag, startPoint x: 446, startPoint y: 258, endPoint x: 442, endPoint y: 388, distance: 131.0
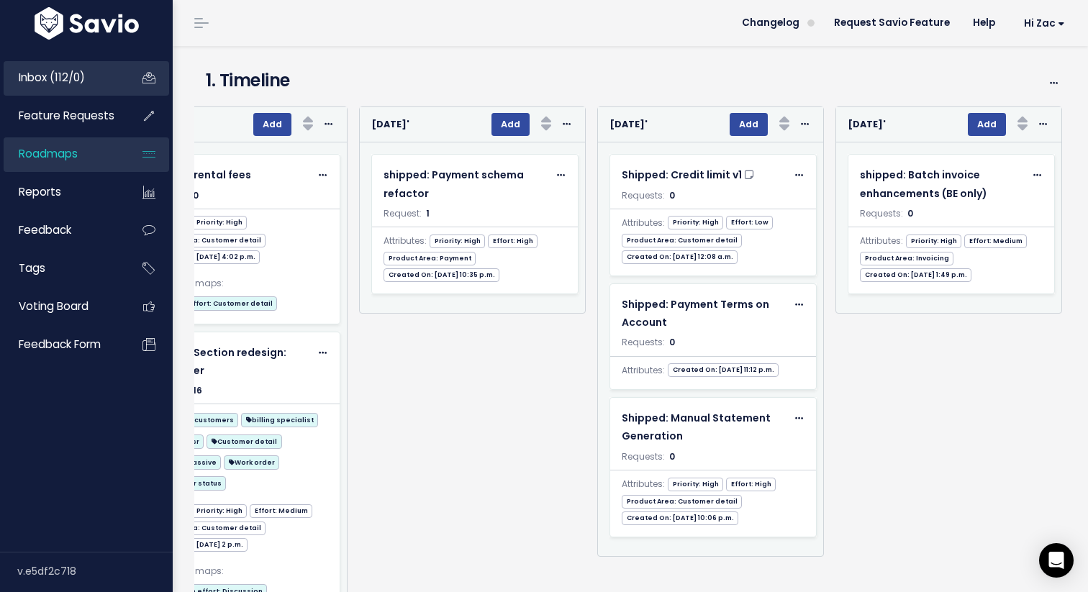
click at [68, 88] on link "Inbox (112/0)" at bounding box center [62, 77] width 116 height 33
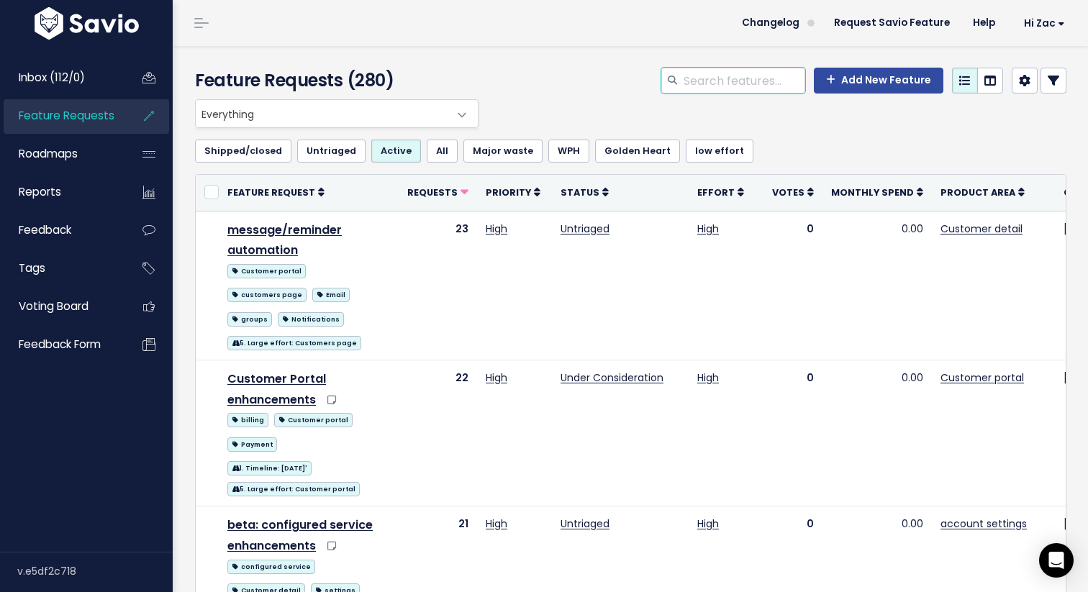
click at [742, 83] on input "search" at bounding box center [743, 81] width 123 height 26
type input "sms"
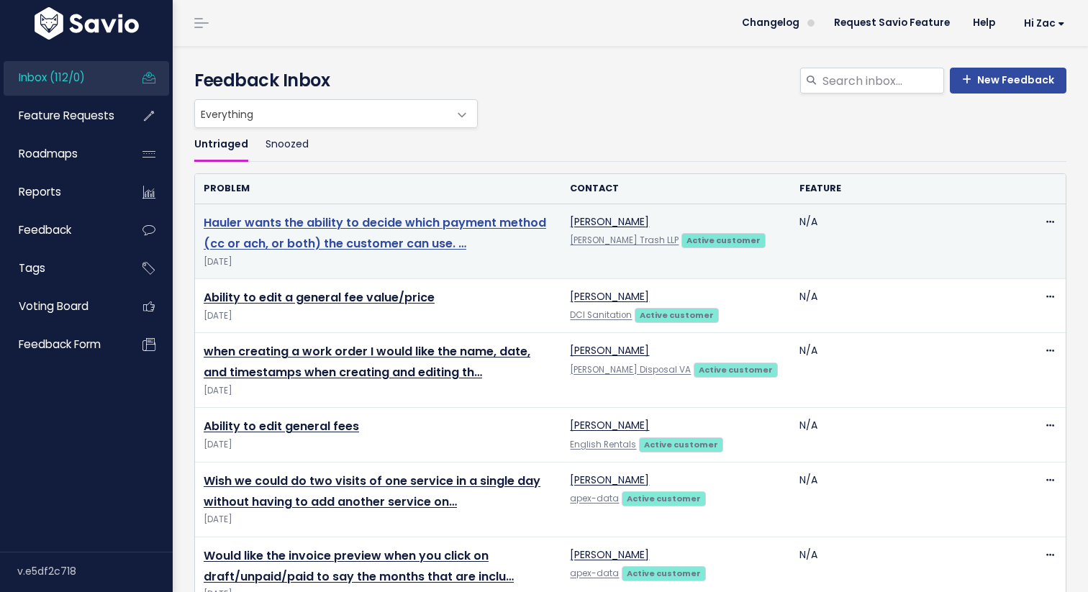
click at [294, 222] on link "Hauler wants the ability to decide which payment method (cc or ach, or both) th…" at bounding box center [375, 232] width 342 height 37
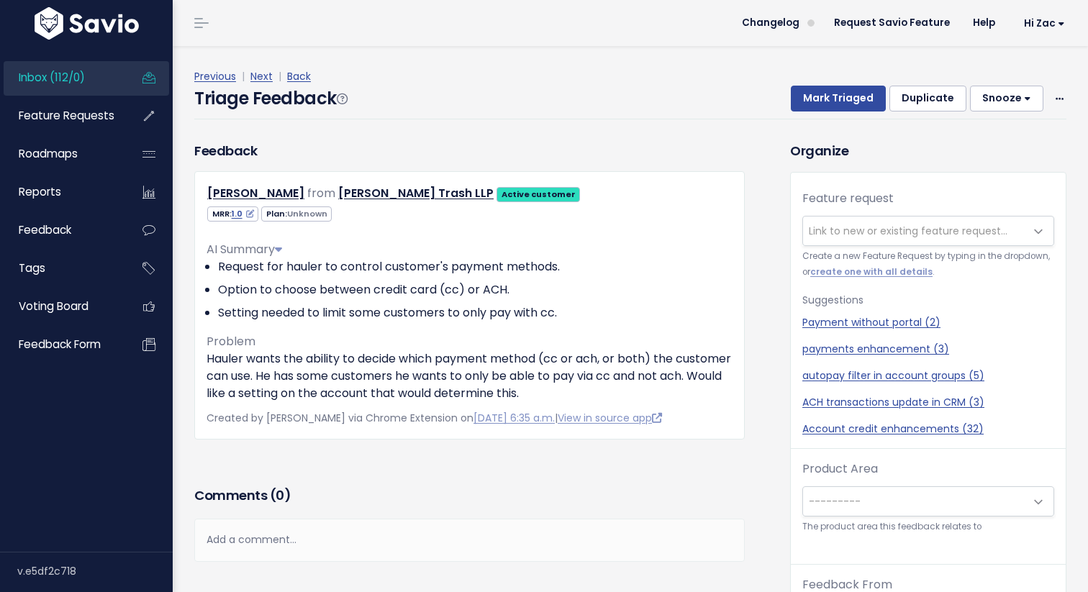
click at [880, 227] on span "Link to new or existing feature request..." at bounding box center [908, 231] width 199 height 14
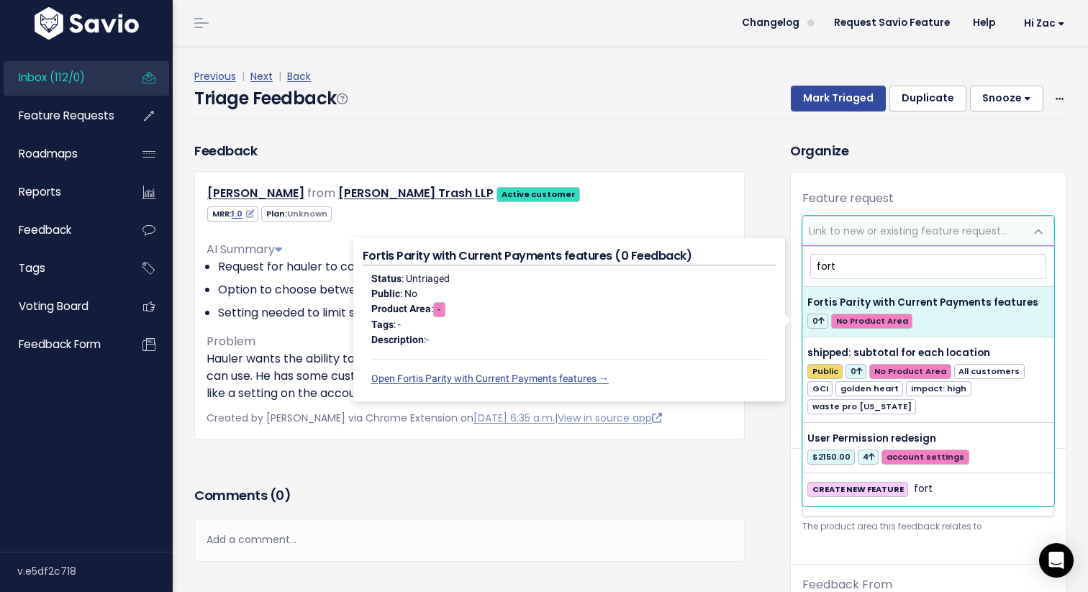
type input "fort"
select select "63436"
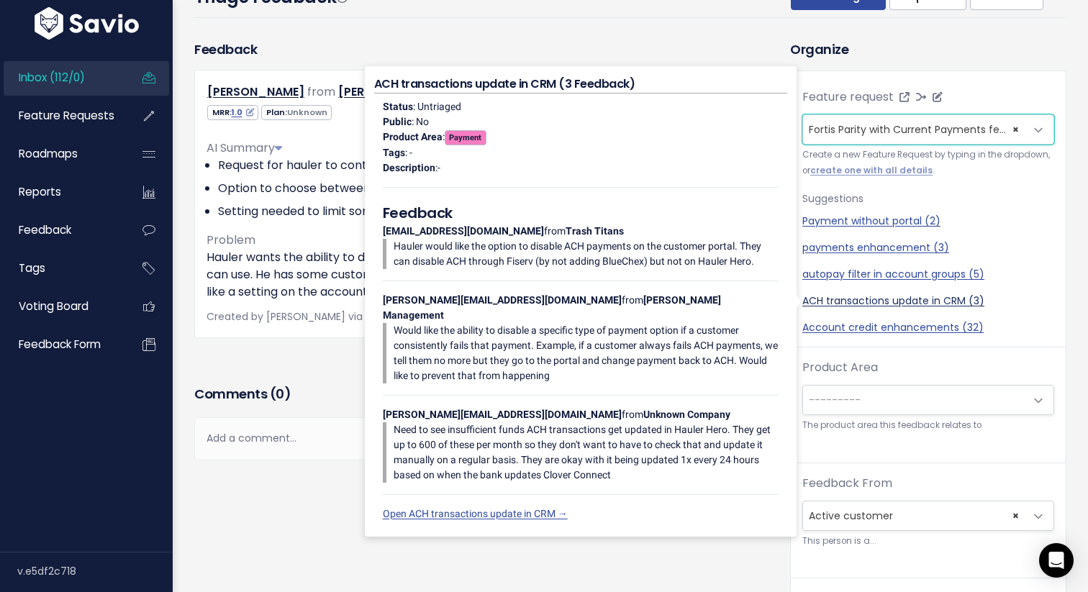
scroll to position [76, 0]
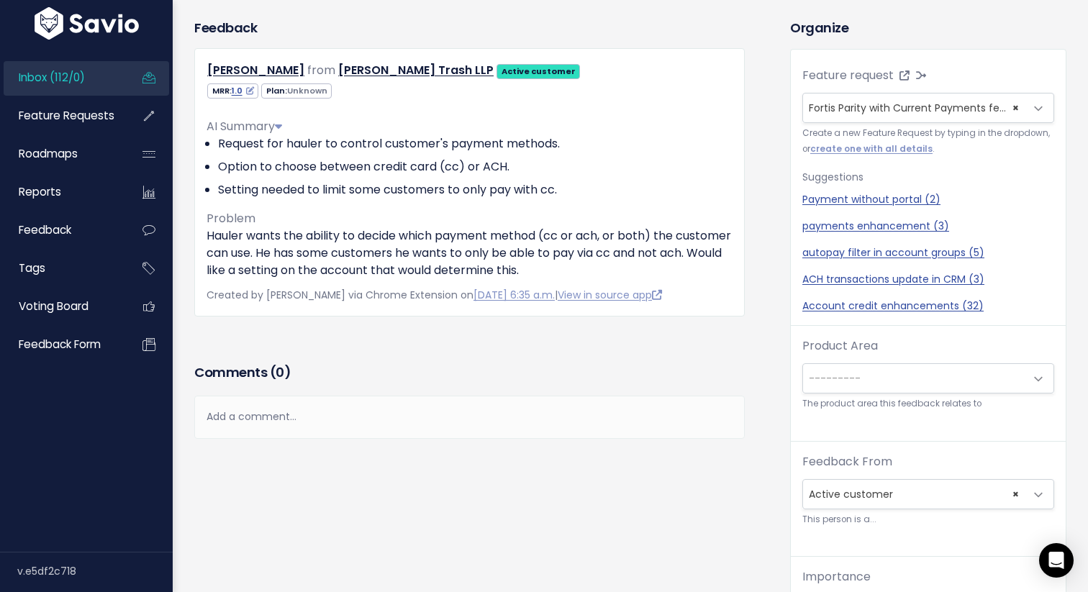
click at [910, 399] on small "The product area this feedback relates to" at bounding box center [928, 403] width 252 height 15
click at [910, 385] on span "---------" at bounding box center [914, 378] width 222 height 29
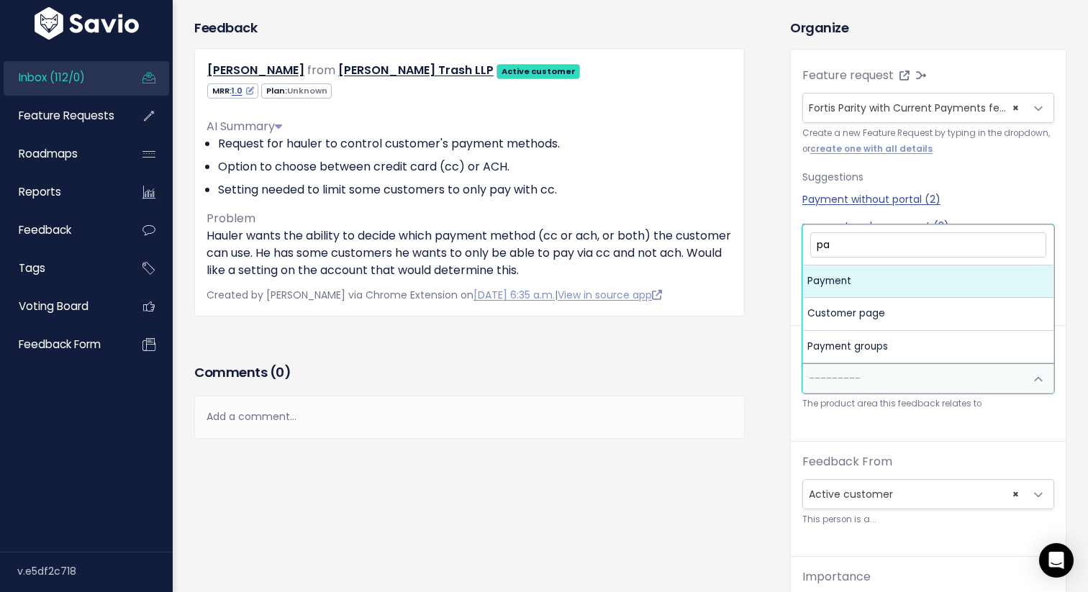
type input "pay"
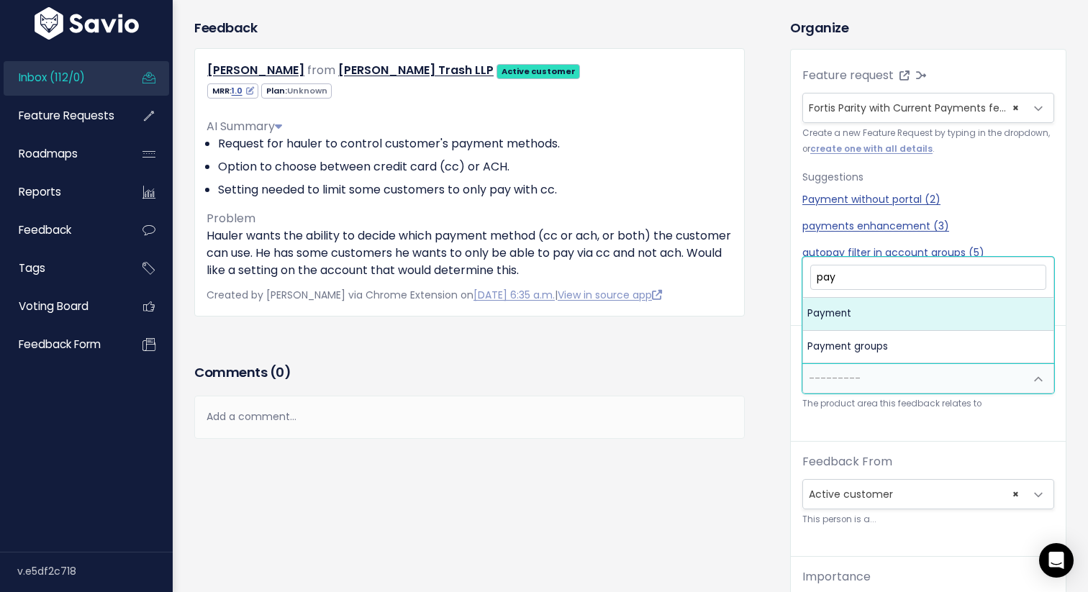
select select "MAIN:PAYMENT"
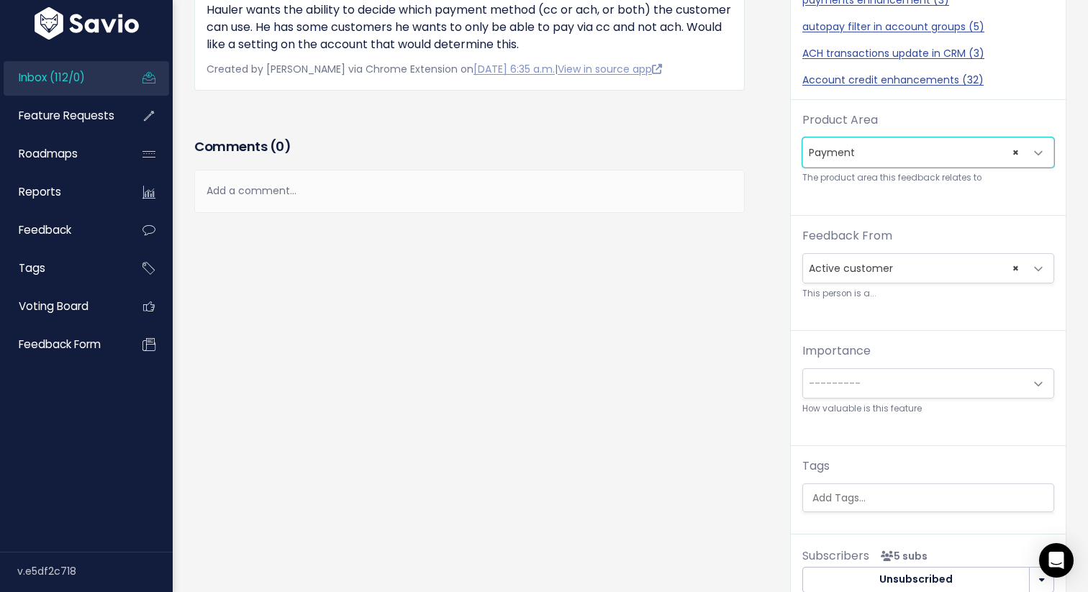
scroll to position [309, 0]
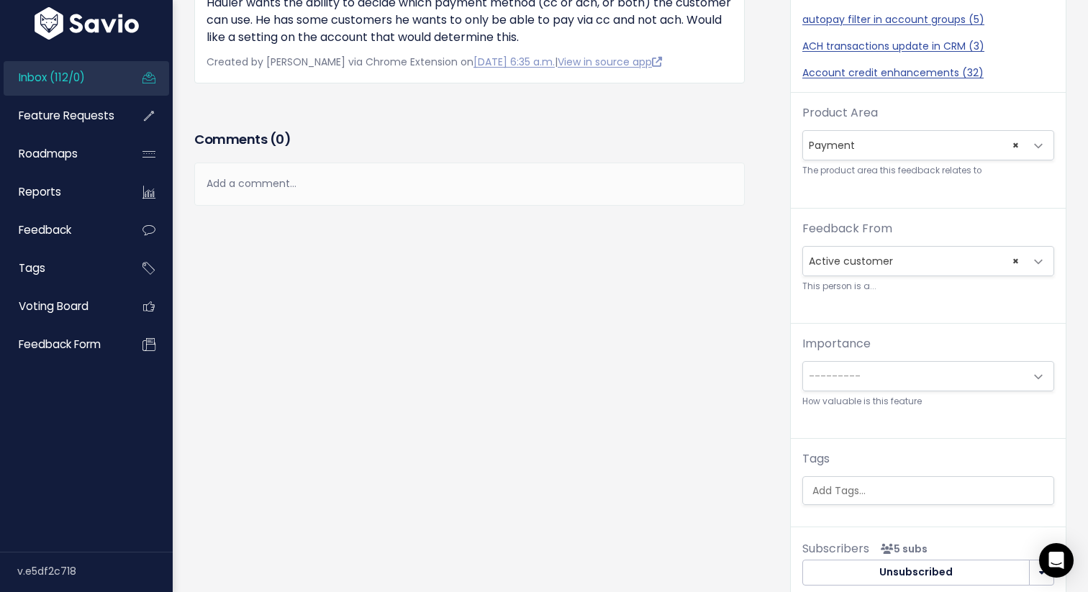
click at [975, 392] on div "Importance --------- Blocker Must have soon Must have eventually Nice to have P…" at bounding box center [928, 372] width 252 height 74
click at [974, 383] on span "---------" at bounding box center [914, 376] width 222 height 29
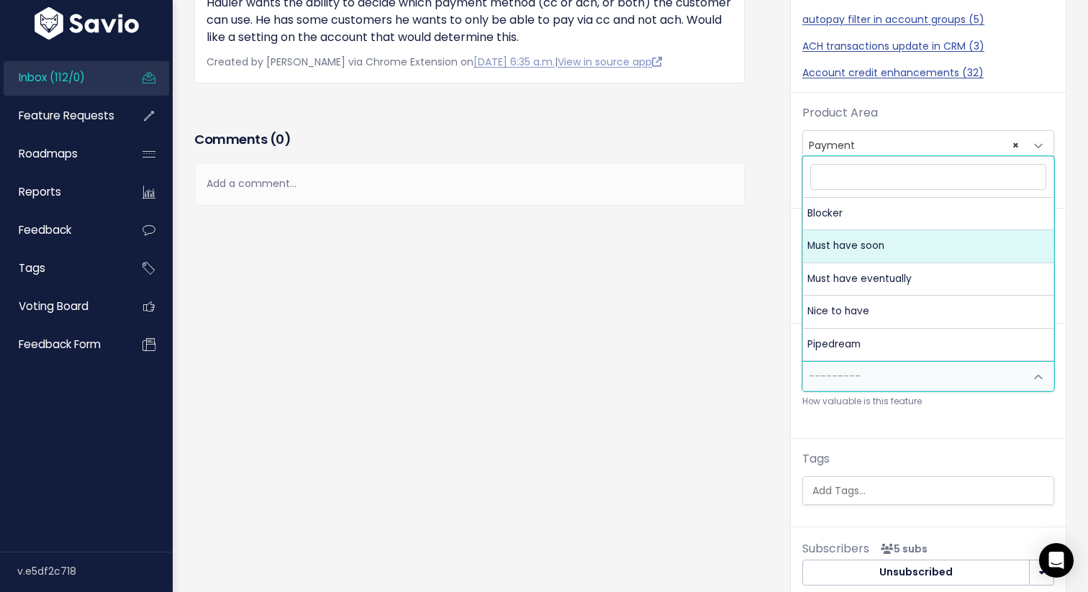
select select "MUST_HAVE"
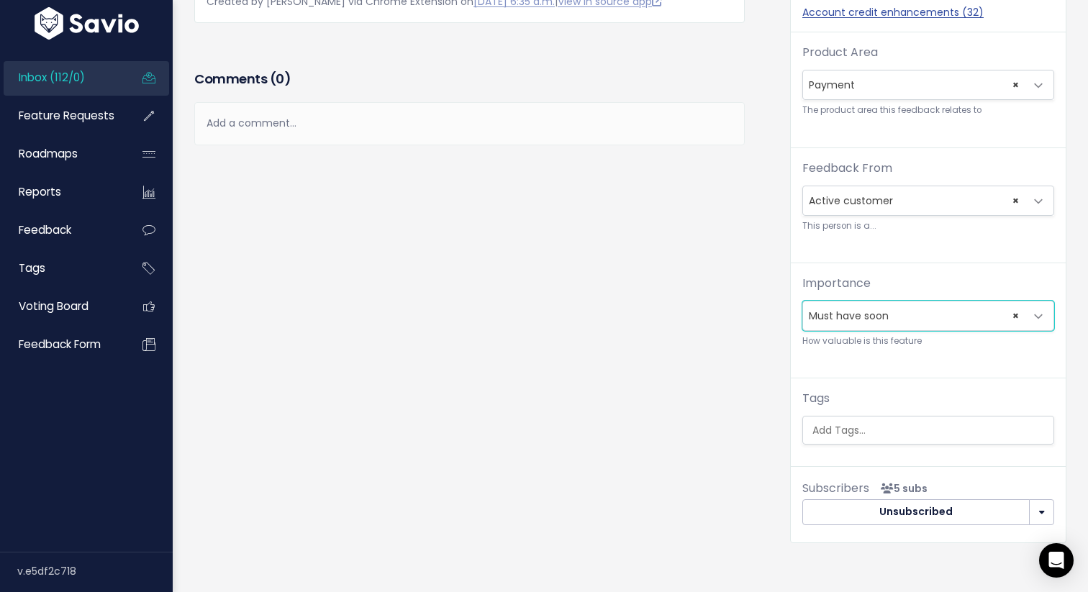
scroll to position [374, 0]
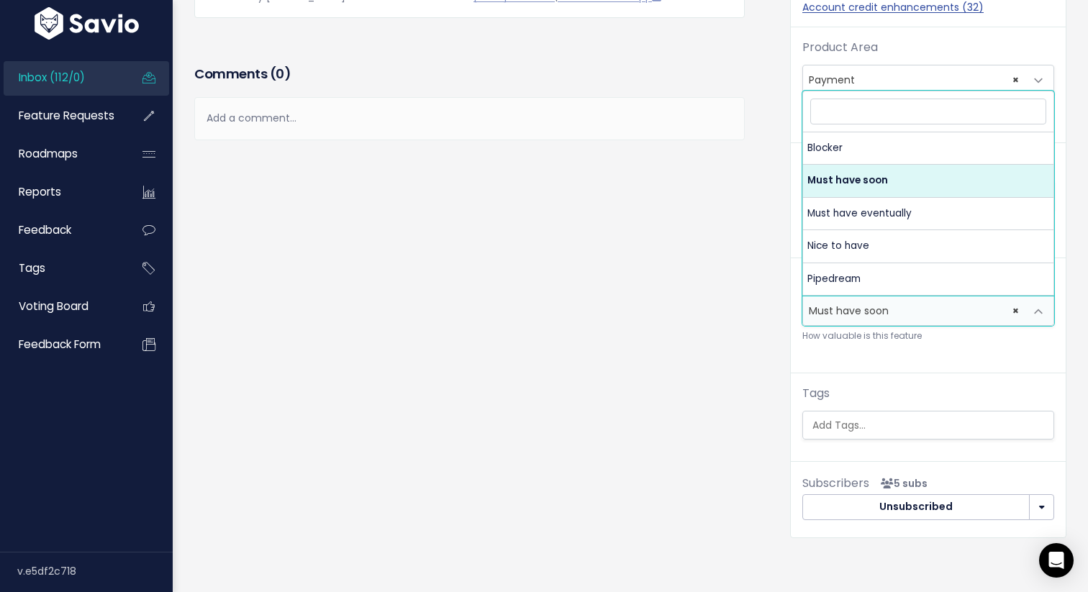
click at [888, 301] on span "× Must have soon" at bounding box center [914, 310] width 222 height 29
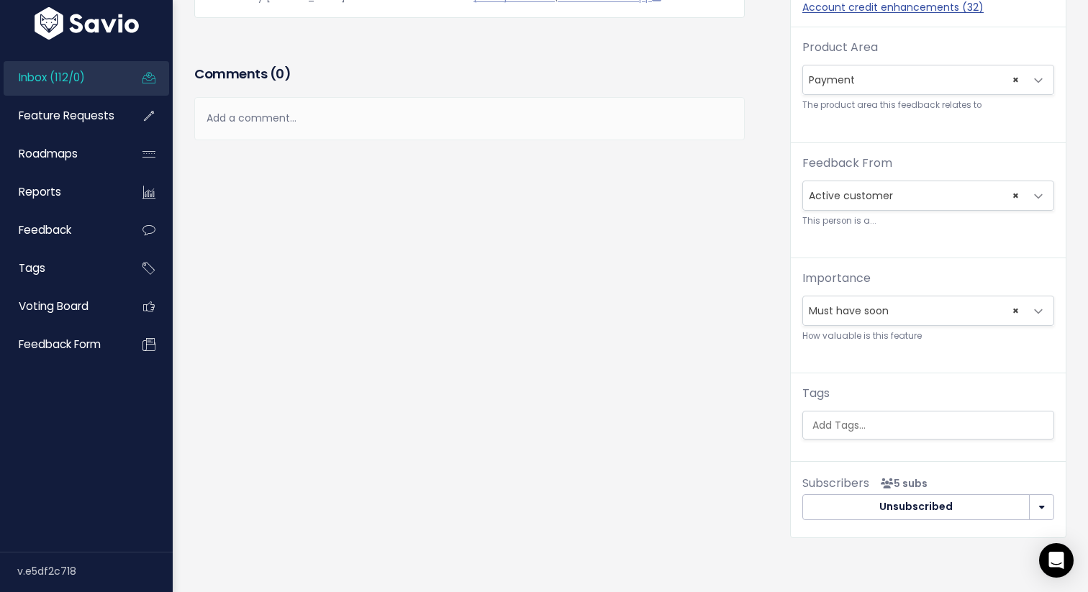
click at [808, 357] on div "Importance --------- Blocker Must have soon Must have eventually Nice to have P…" at bounding box center [928, 322] width 275 height 104
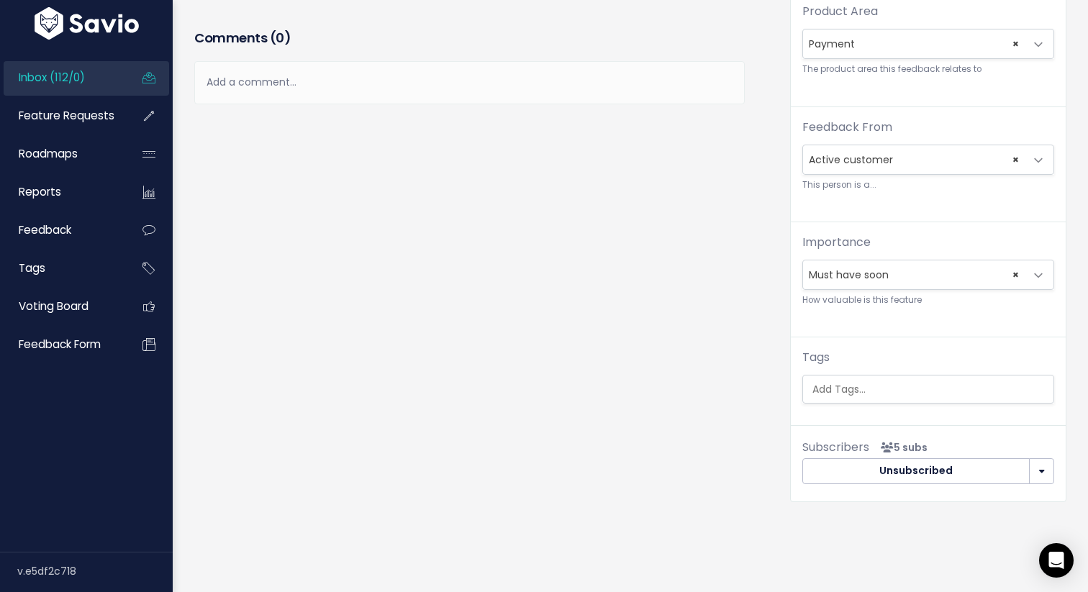
scroll to position [441, 0]
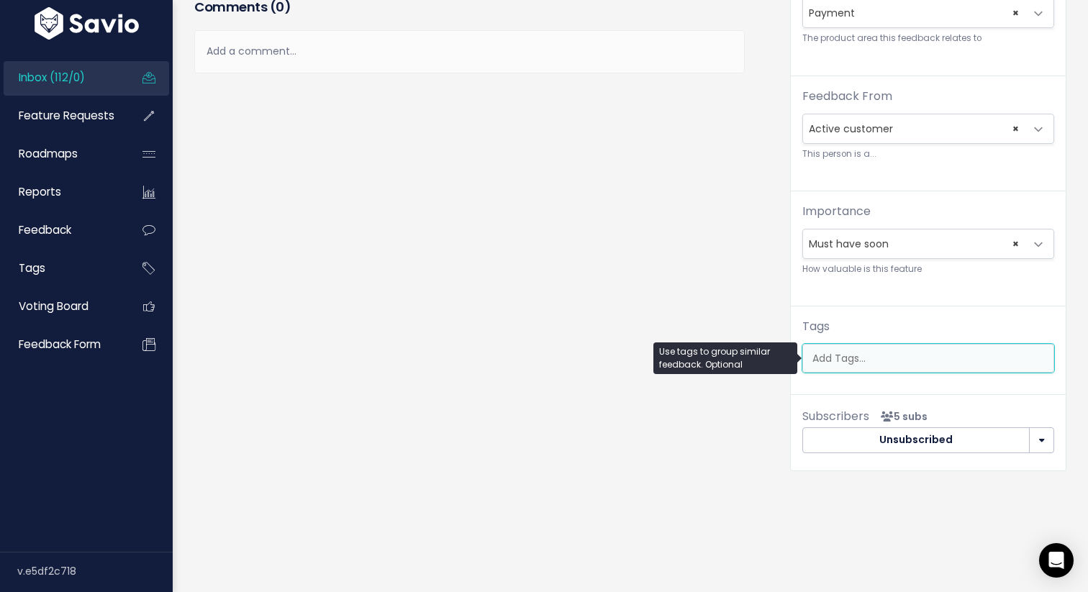
click at [865, 363] on input "search" at bounding box center [931, 358] width 250 height 15
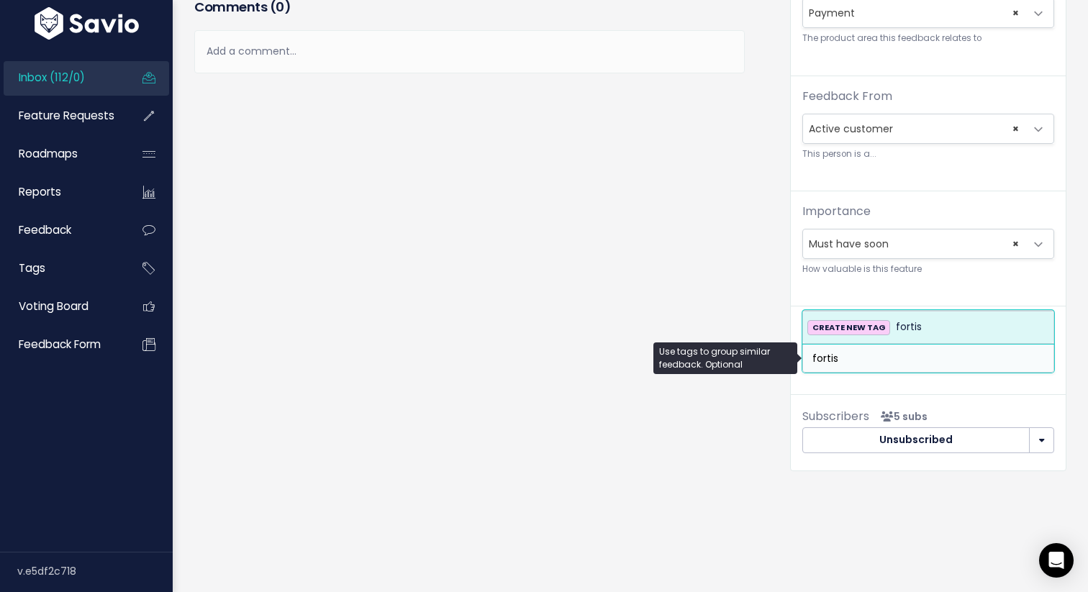
type input "fortis"
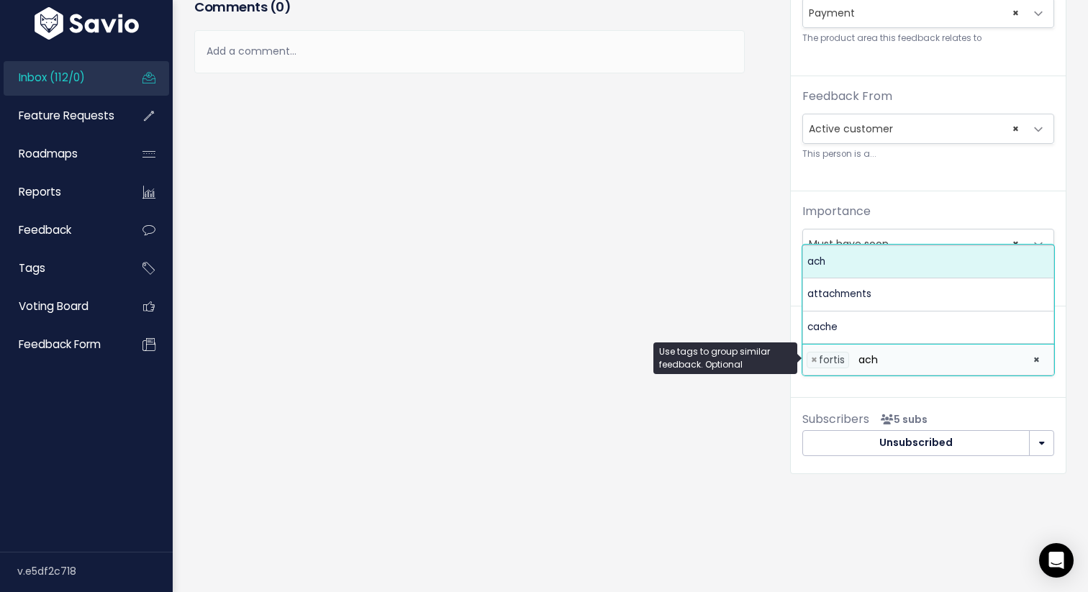
type input "ach"
select select "13781"
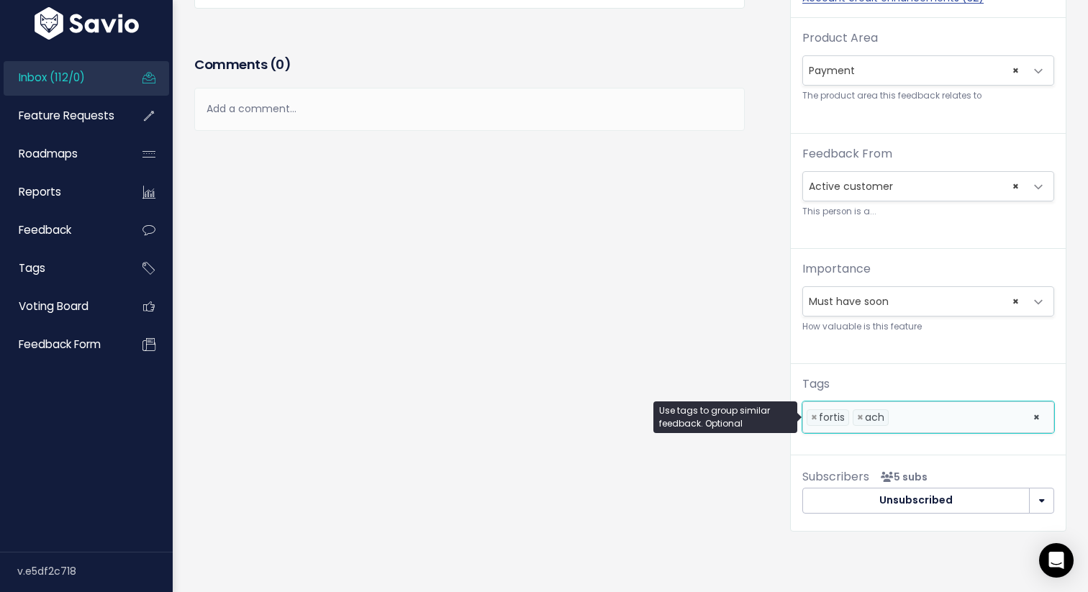
scroll to position [409, 0]
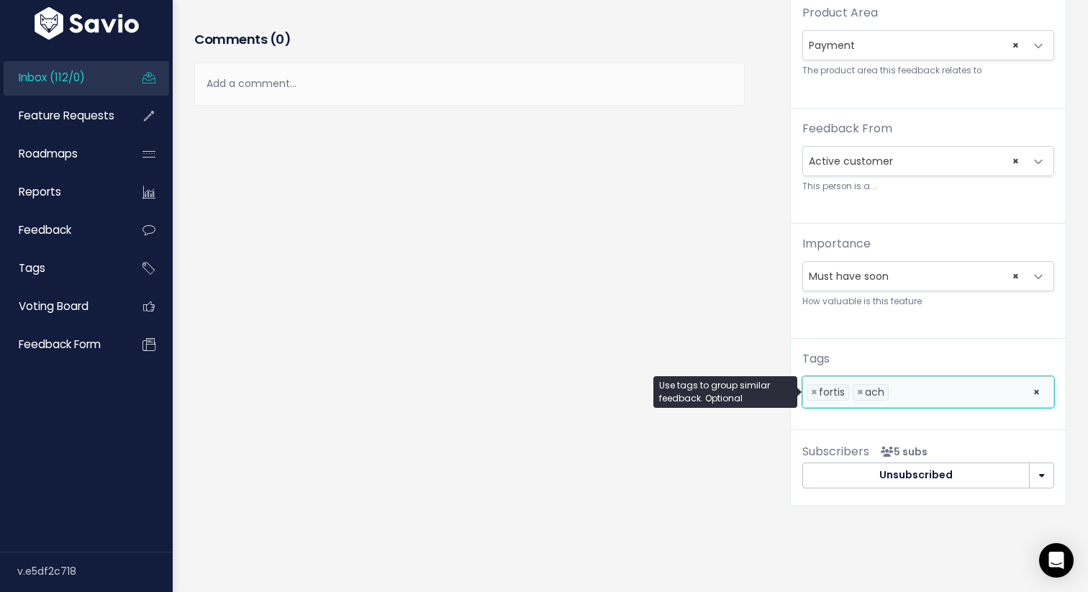
click at [909, 387] on li at bounding box center [957, 392] width 130 height 15
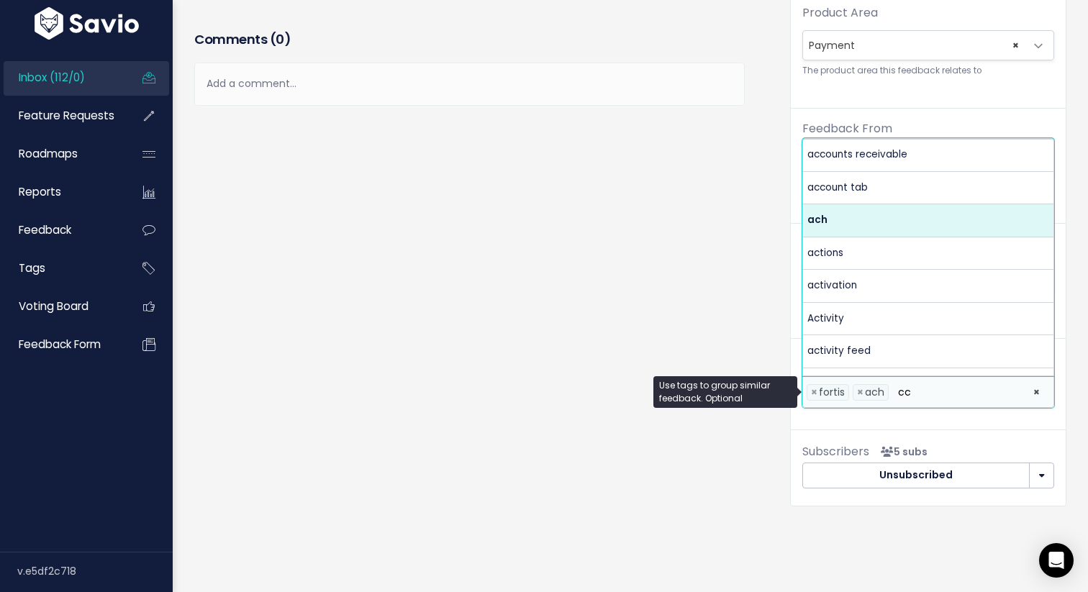
scroll to position [0, 0]
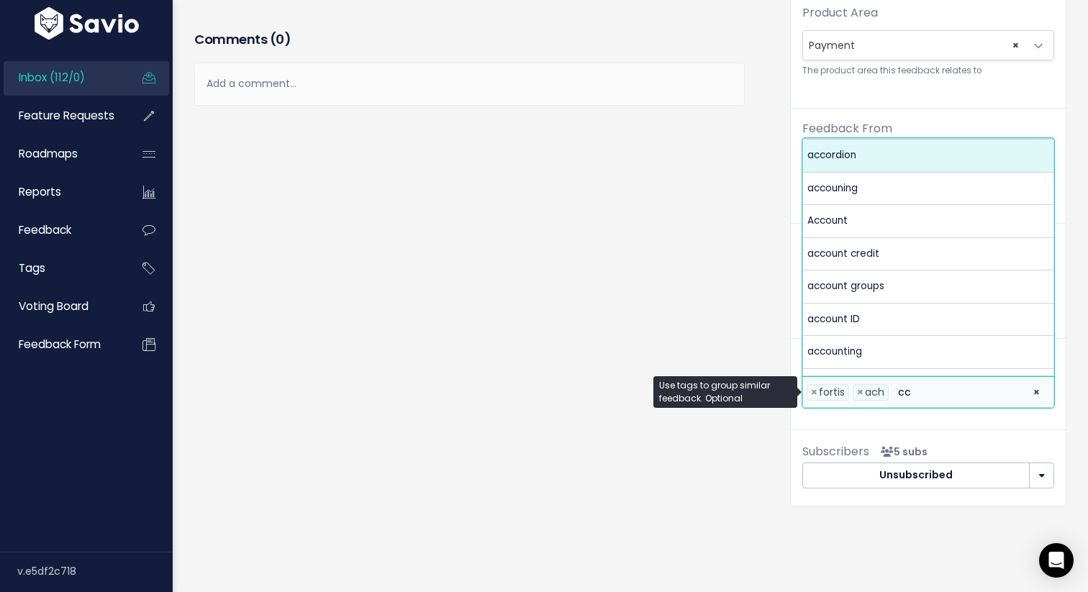
type input "cc"
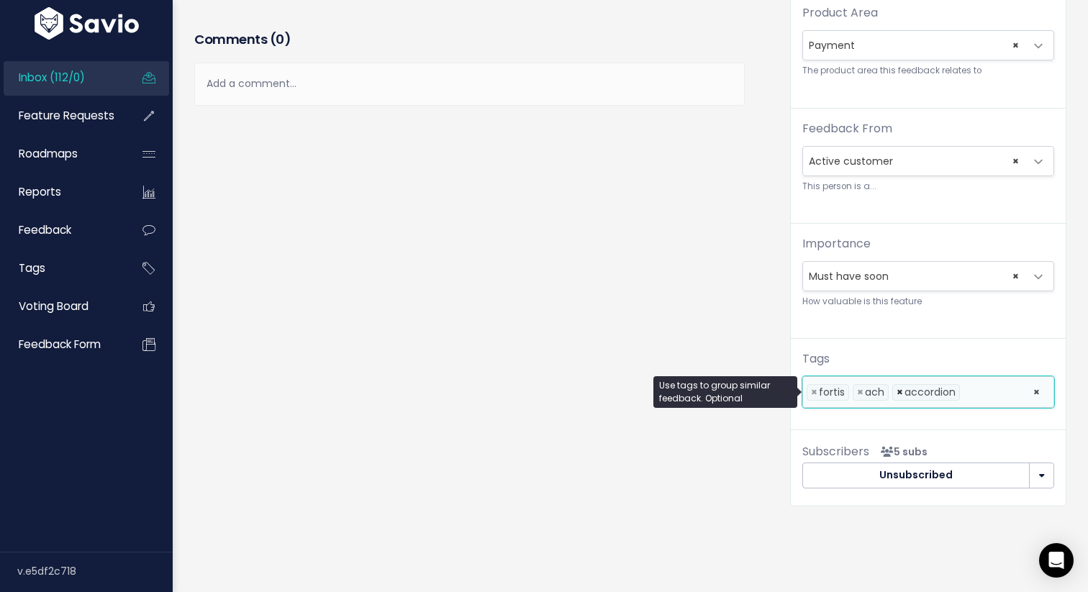
click at [900, 395] on span "×" at bounding box center [899, 392] width 6 height 15
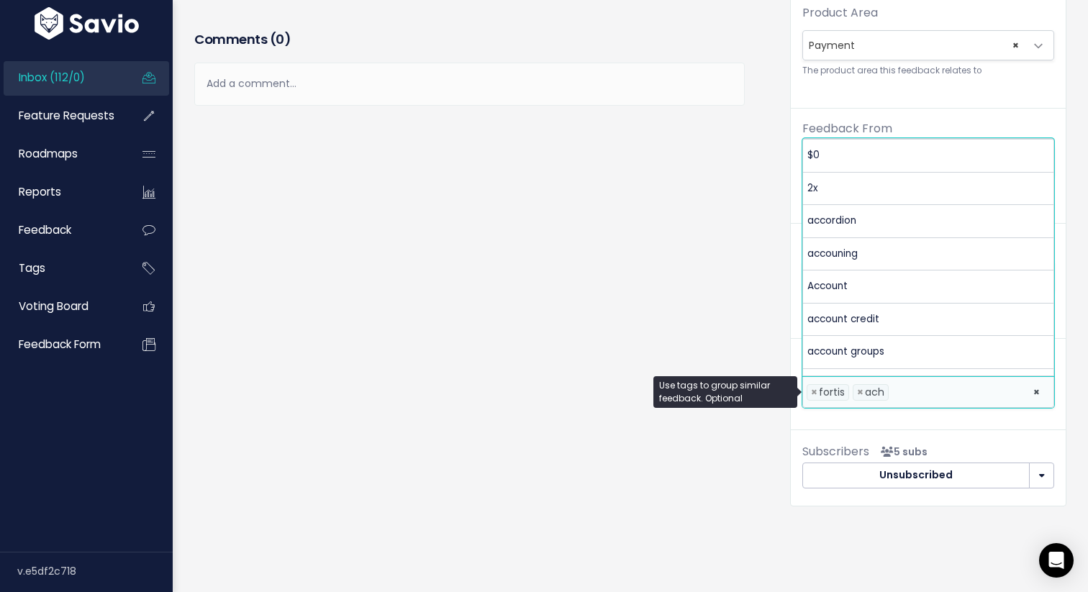
scroll to position [393, 0]
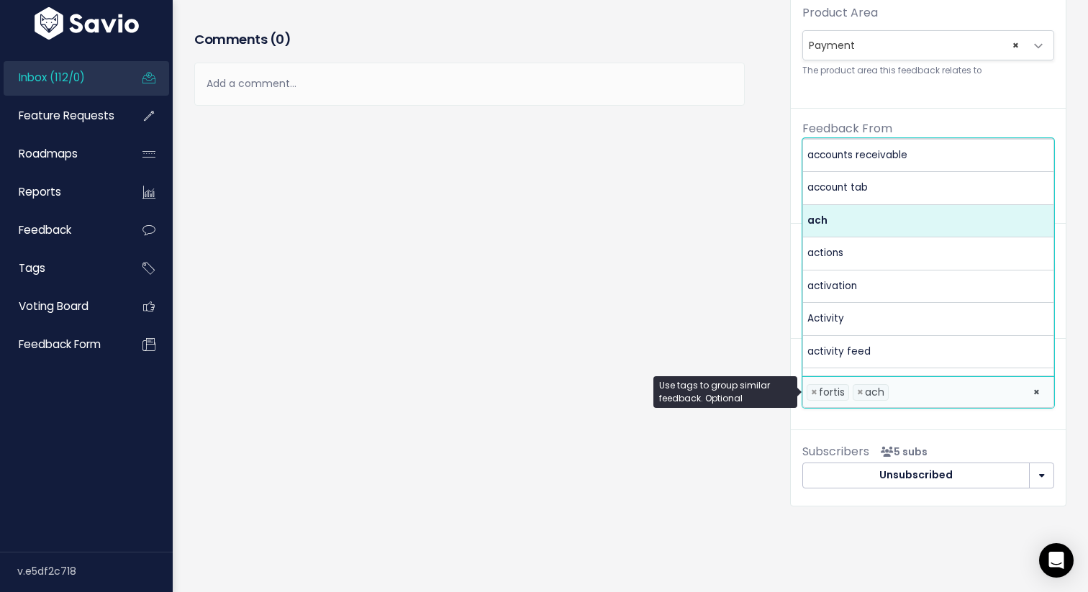
click at [920, 395] on li at bounding box center [957, 392] width 130 height 15
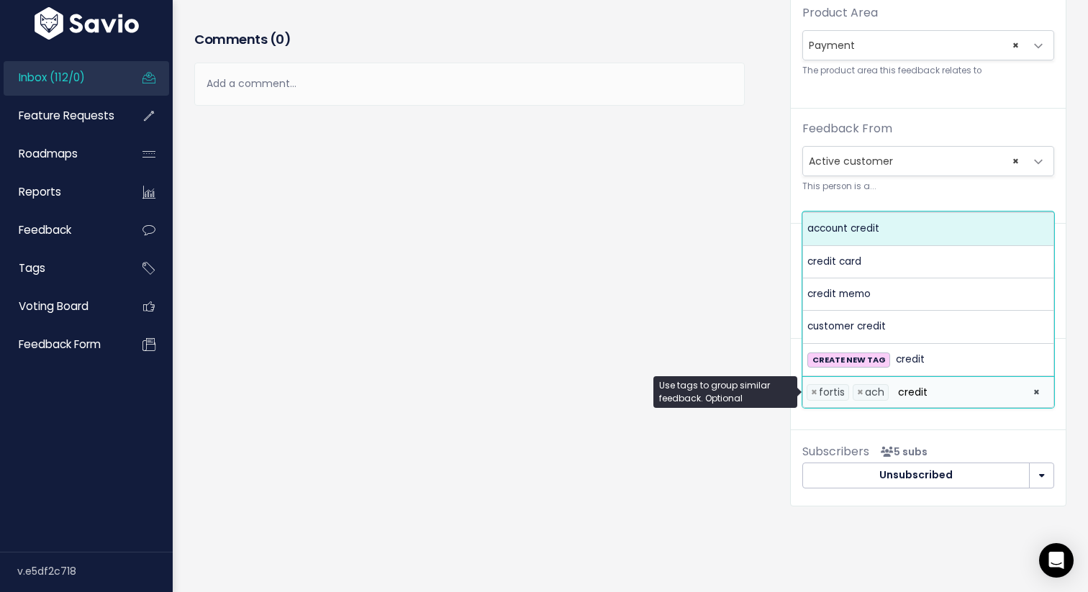
scroll to position [0, 0]
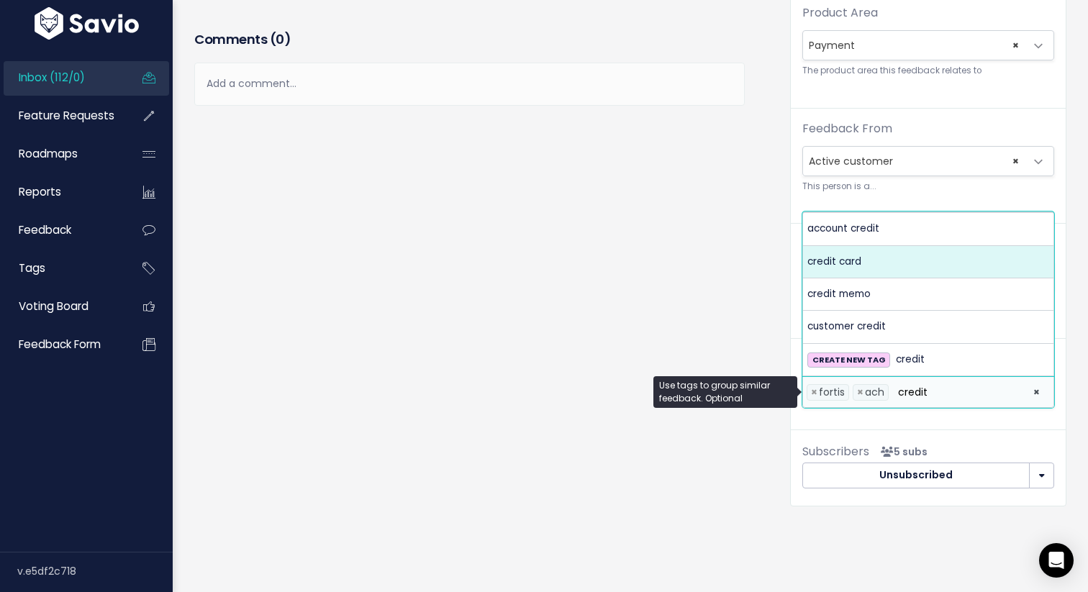
type input "credit"
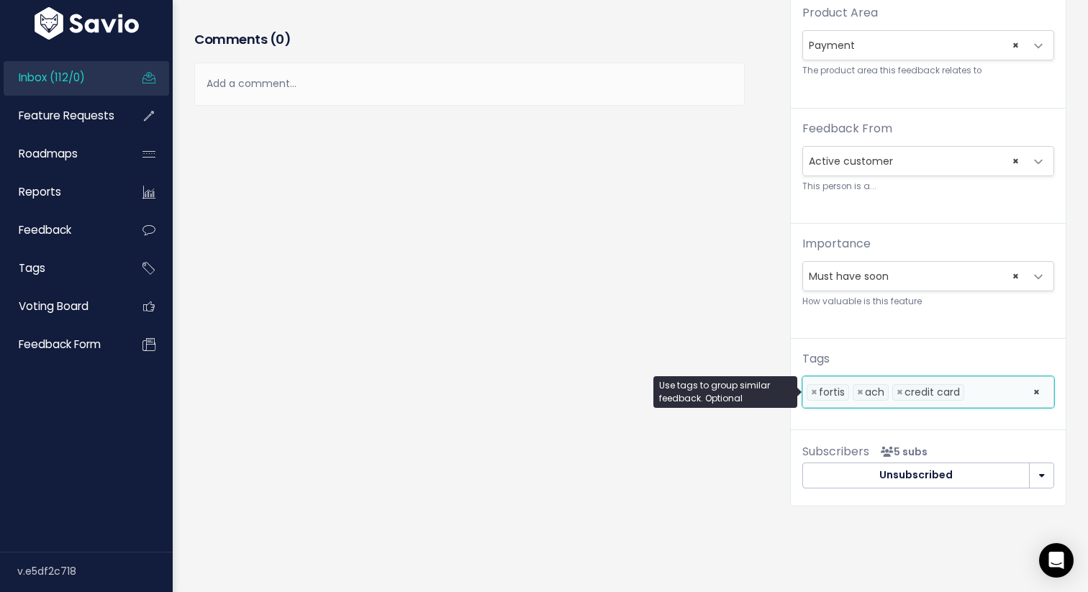
click at [1002, 388] on li at bounding box center [995, 392] width 55 height 15
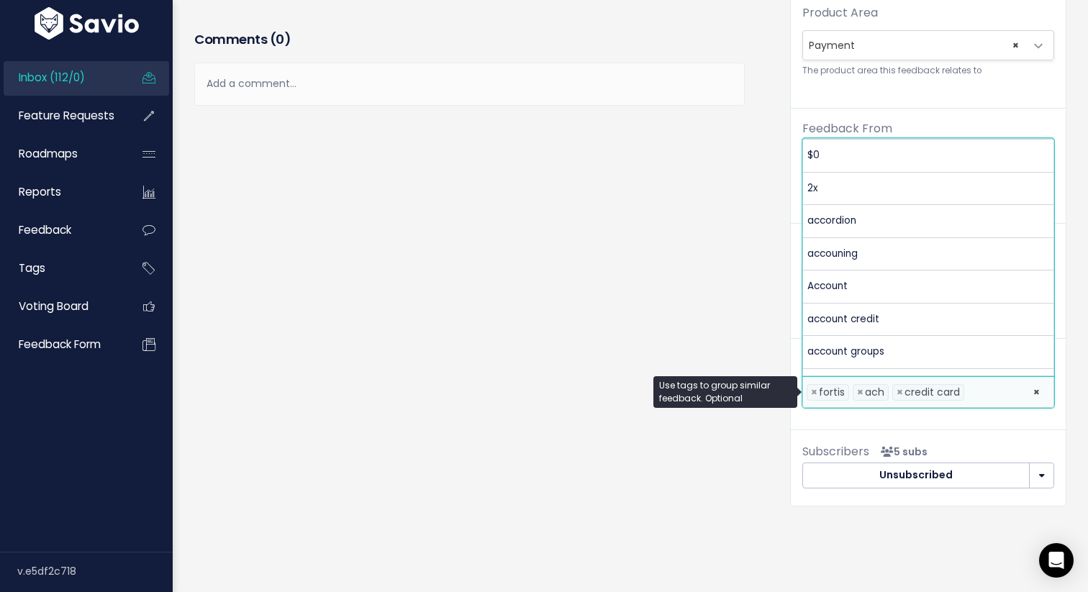
scroll to position [393, 0]
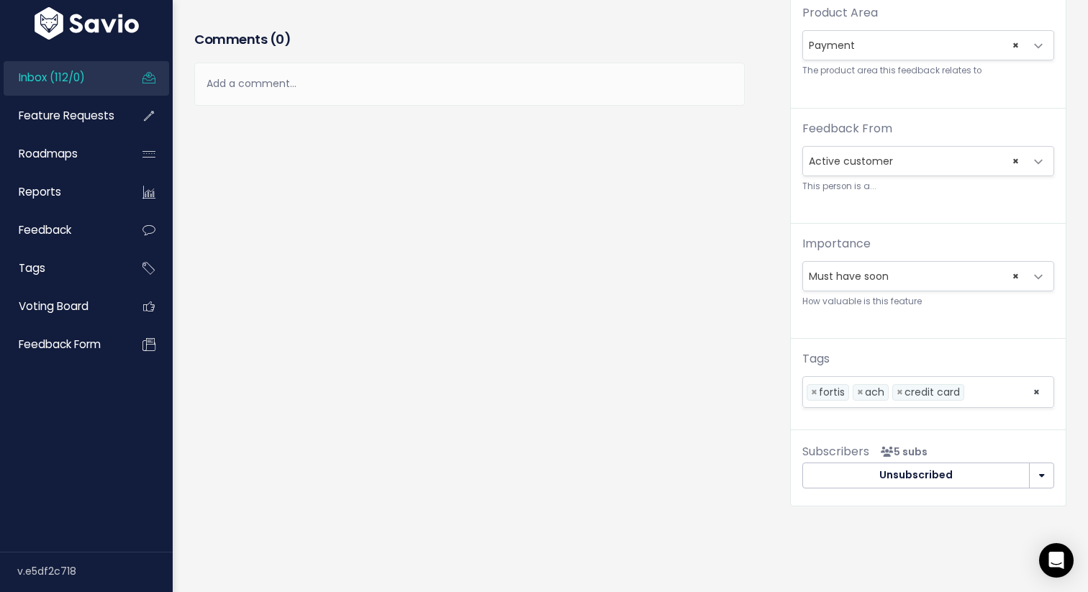
click at [619, 425] on div "Feedback Danny Crain from Trigg Trash LLP Active customer" at bounding box center [481, 106] width 596 height 843
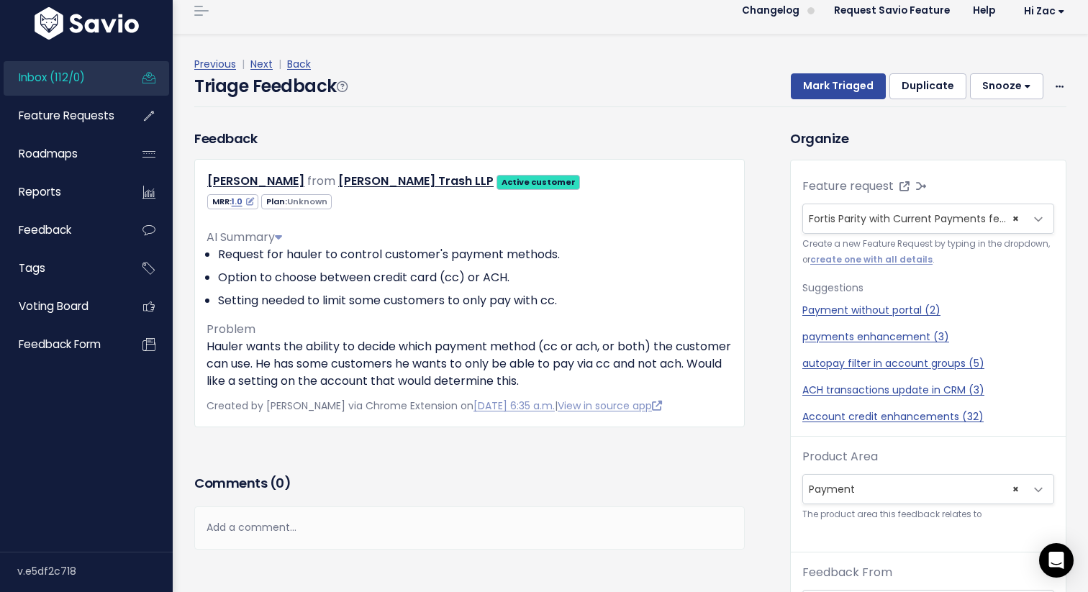
scroll to position [0, 0]
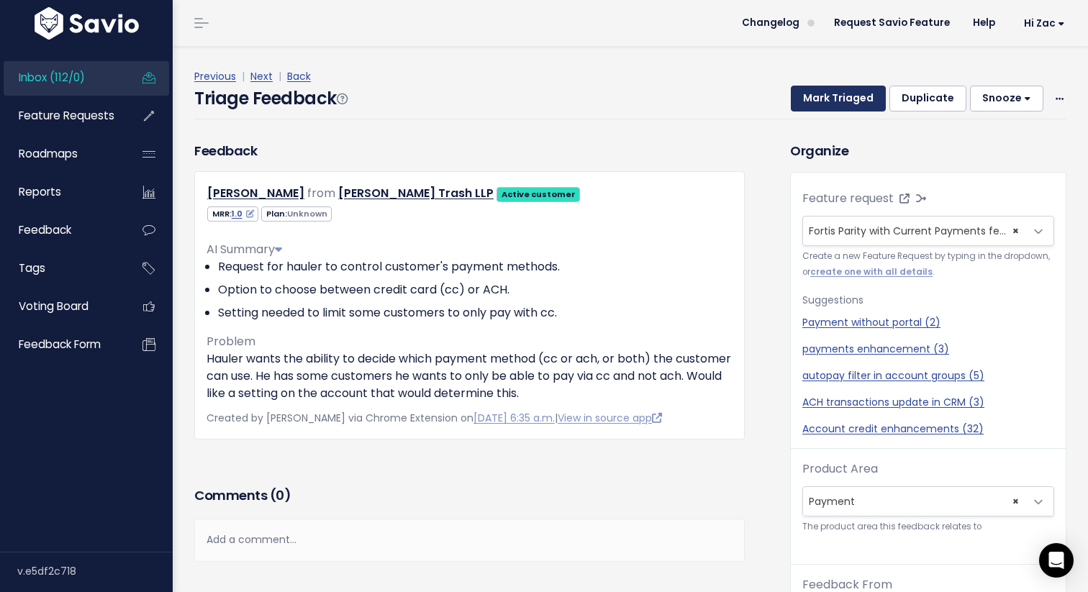
click at [833, 97] on button "Mark Triaged" at bounding box center [838, 99] width 95 height 26
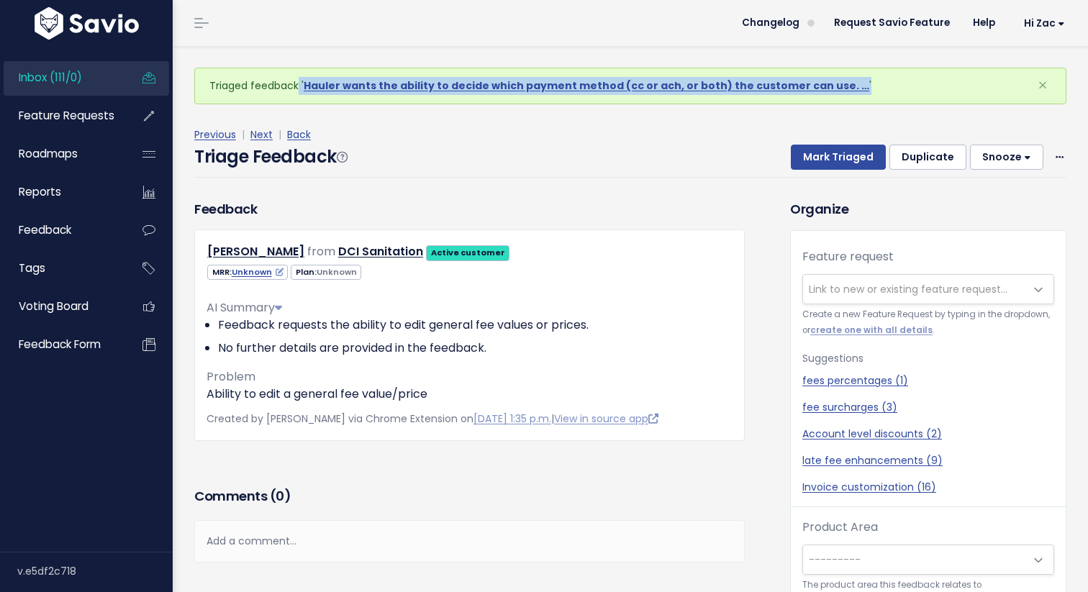
drag, startPoint x: 259, startPoint y: 89, endPoint x: 869, endPoint y: 104, distance: 610.2
click at [869, 104] on div "Triaged feedback ' Hauler wants the ability to decide which payment method (cc …" at bounding box center [630, 86] width 872 height 37
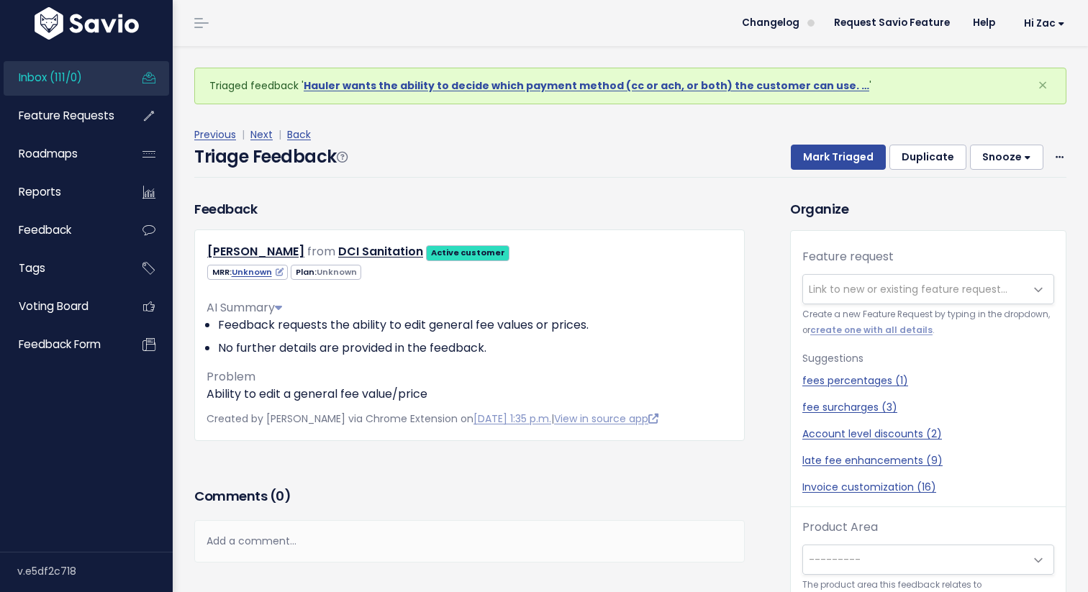
click at [652, 149] on div "Triage Feedback Mark Triaged Duplicate [GEOGRAPHIC_DATA] 1 day 3 days 7 days 14…" at bounding box center [630, 161] width 872 height 34
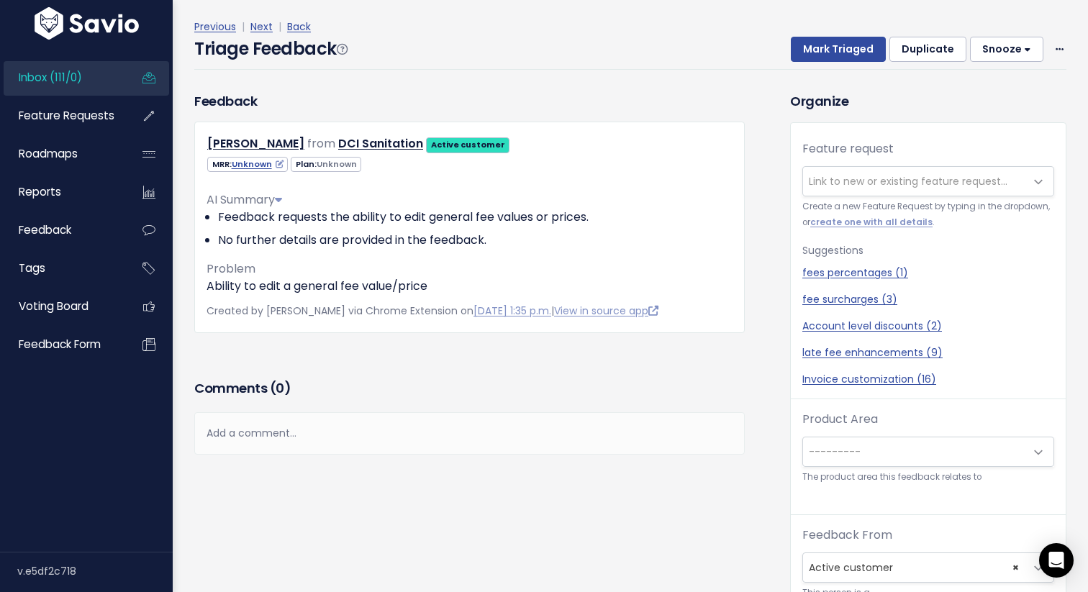
scroll to position [62, 0]
